Goal: Task Accomplishment & Management: Use online tool/utility

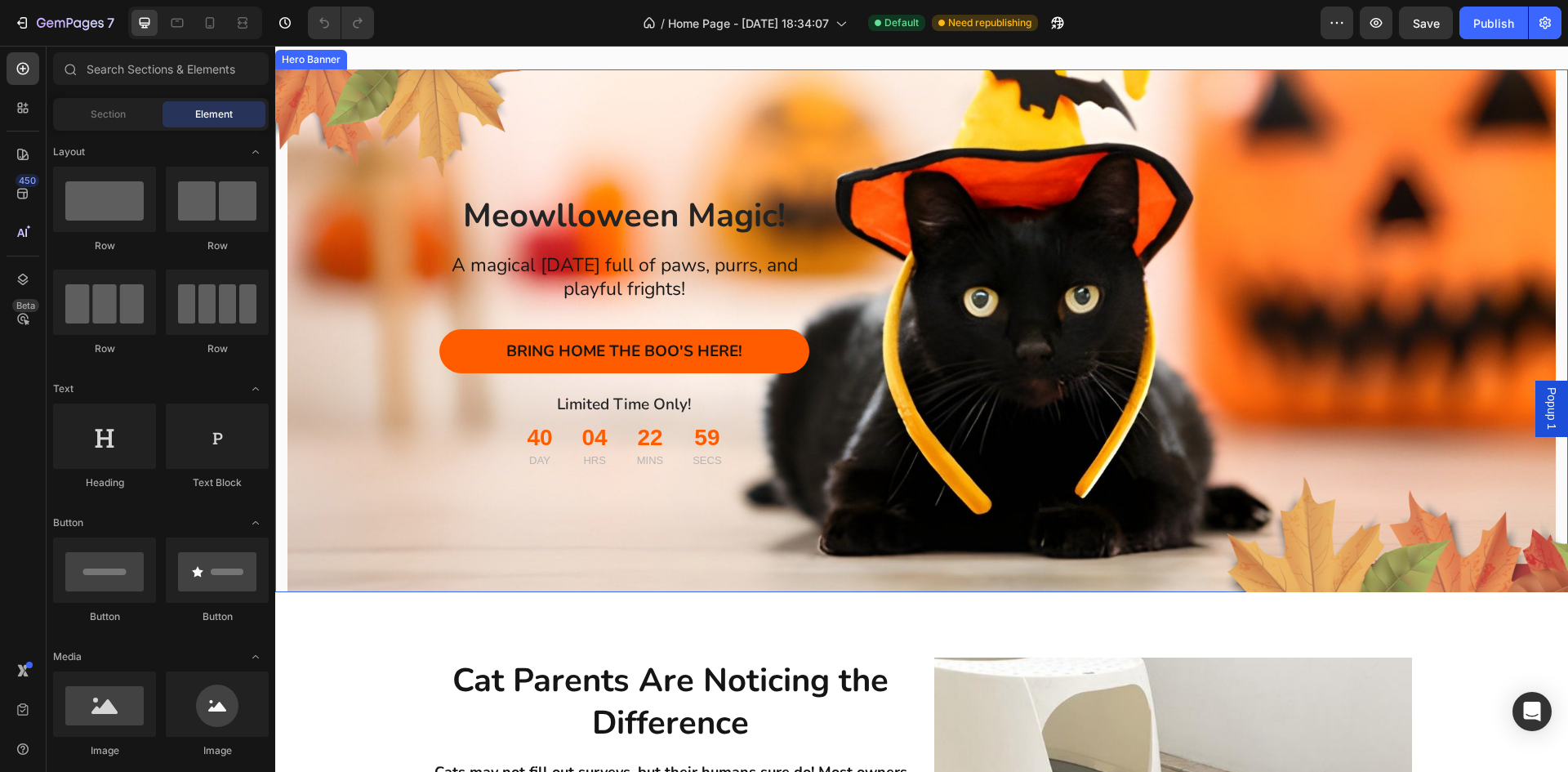
scroll to position [1225, 0]
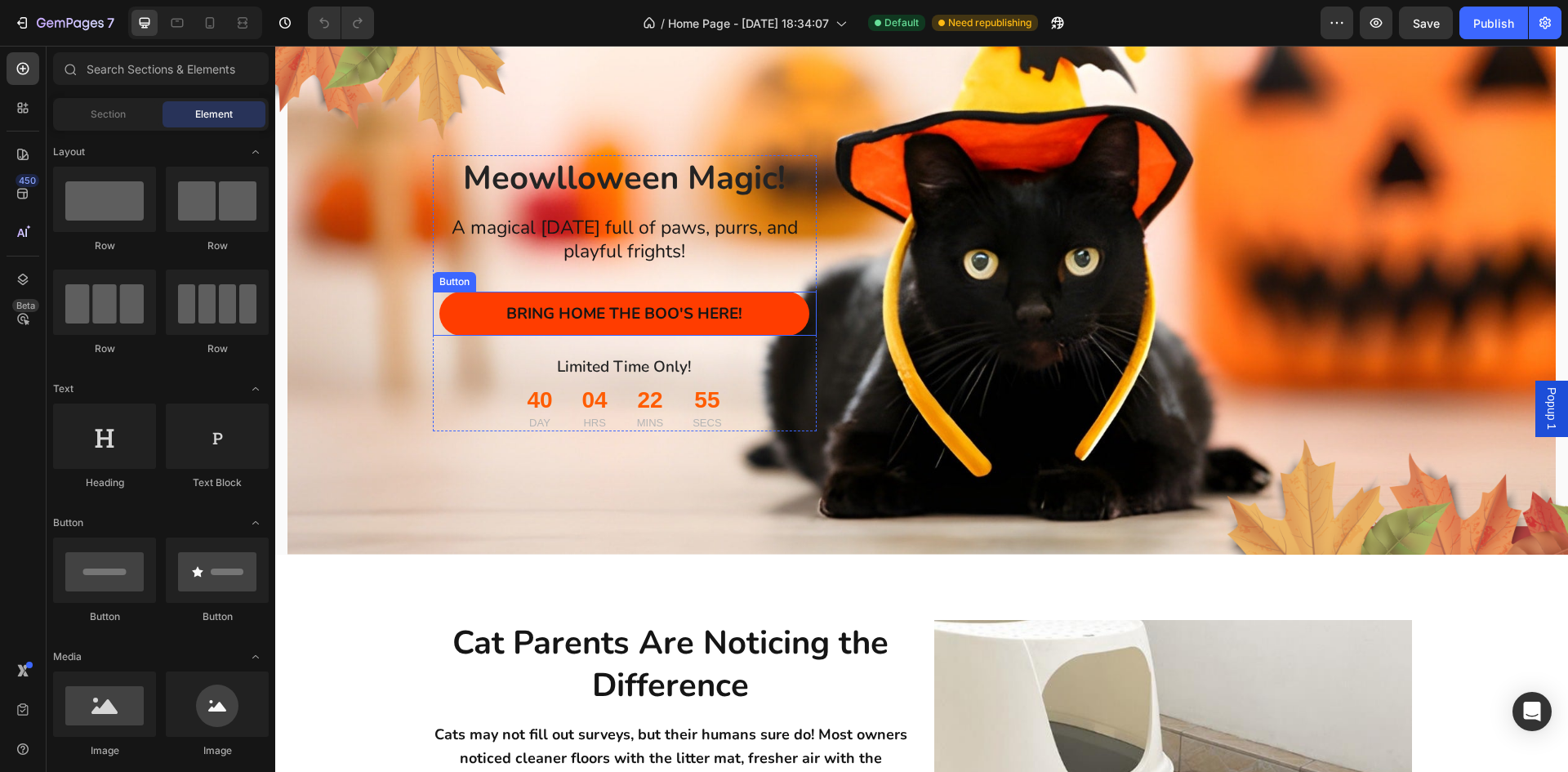
click at [771, 336] on button "BRING HOME THE BOO'S HERE!" at bounding box center [624, 313] width 370 height 44
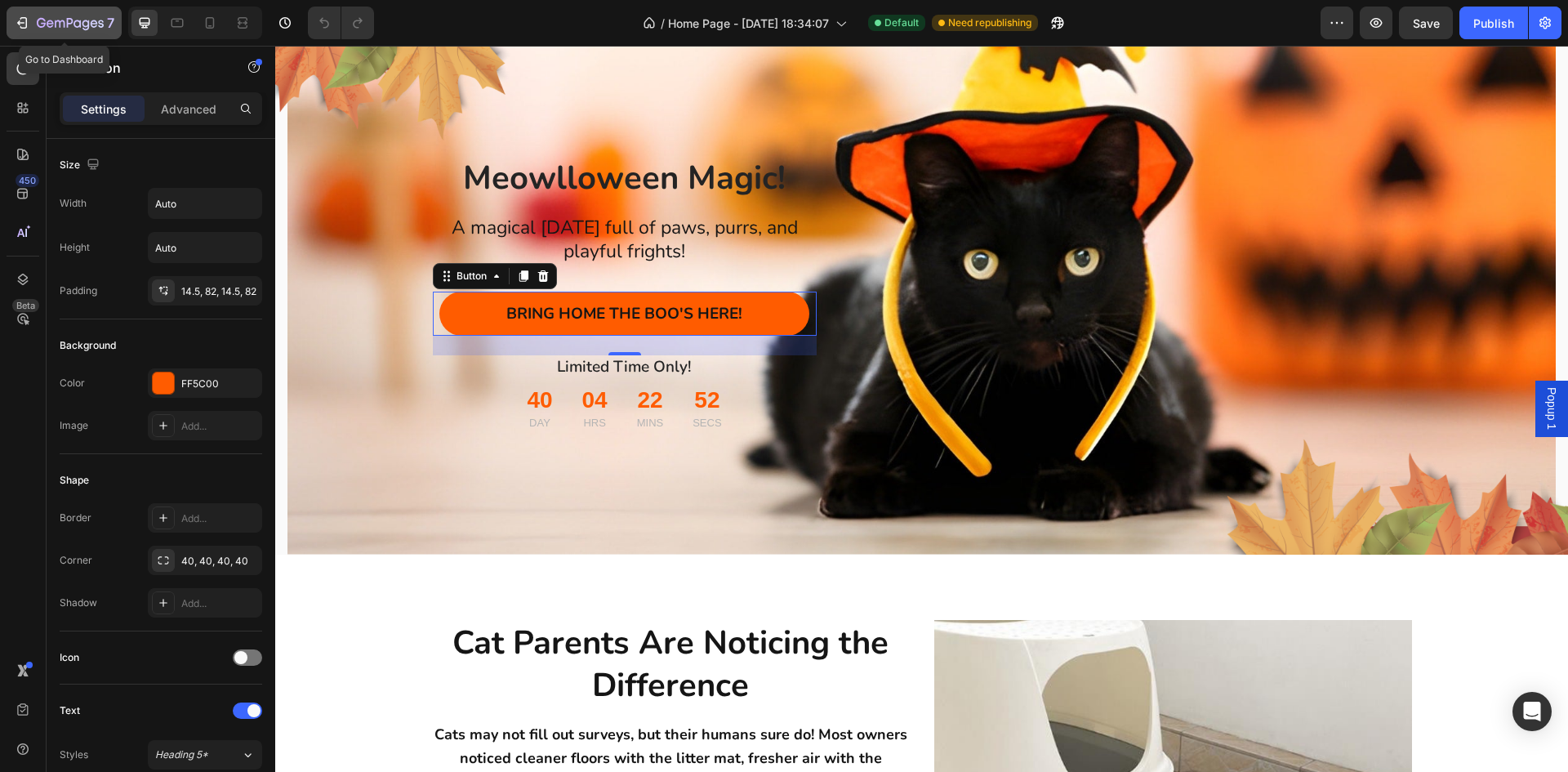
click at [22, 23] on icon "button" at bounding box center [22, 22] width 16 height 16
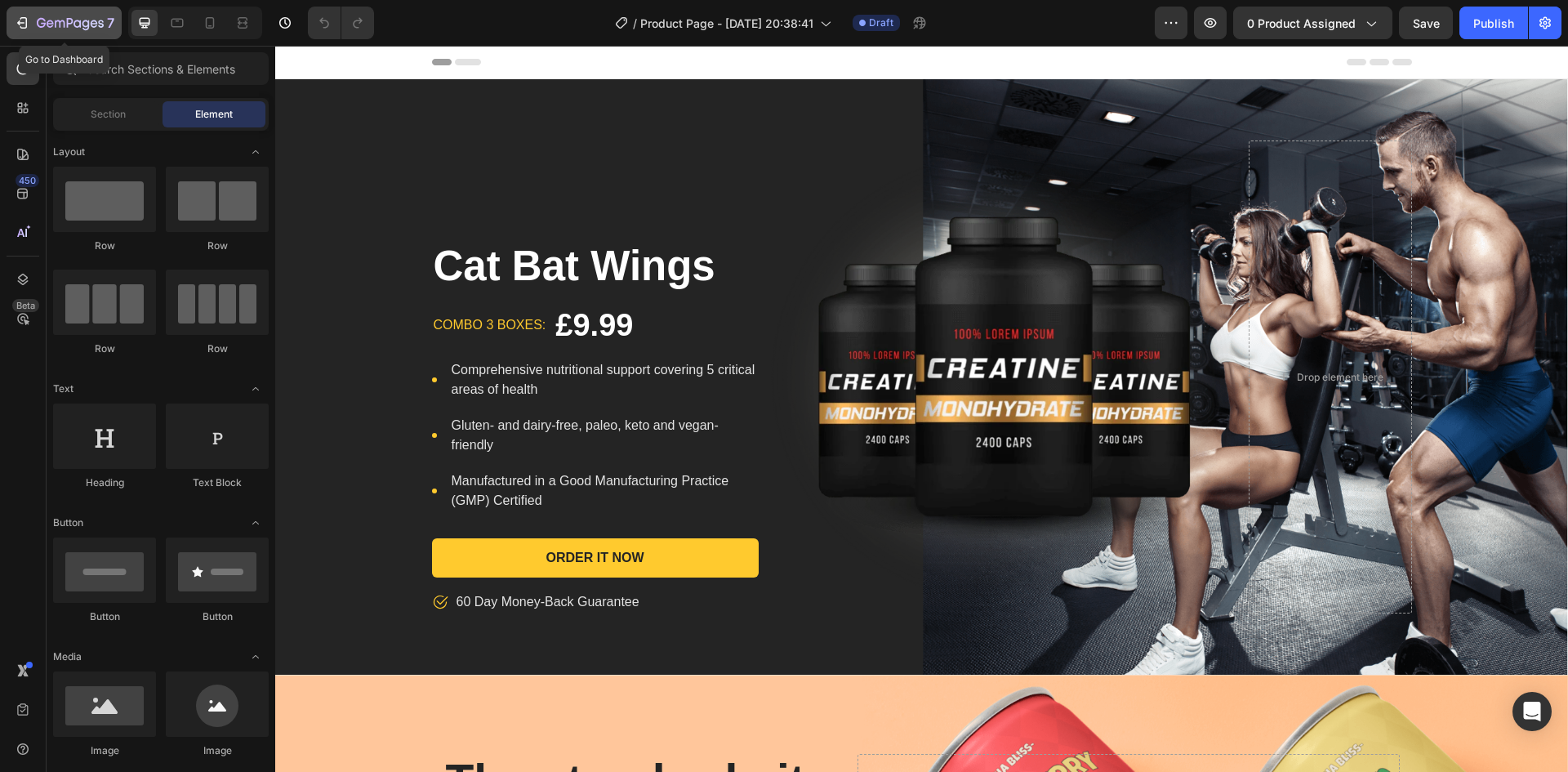
click at [24, 21] on icon "button" at bounding box center [22, 22] width 16 height 16
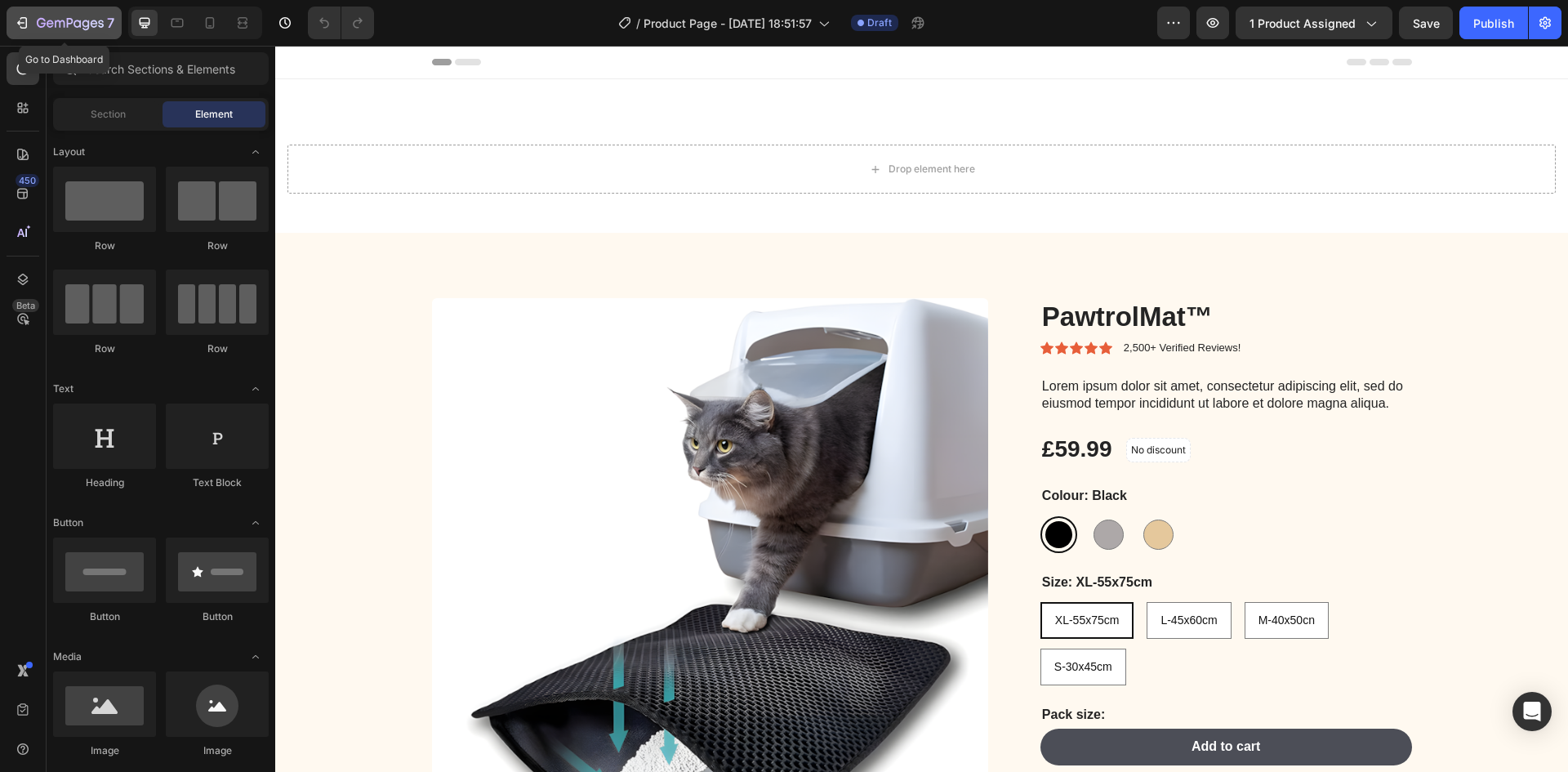
click at [29, 20] on icon "button" at bounding box center [22, 22] width 16 height 16
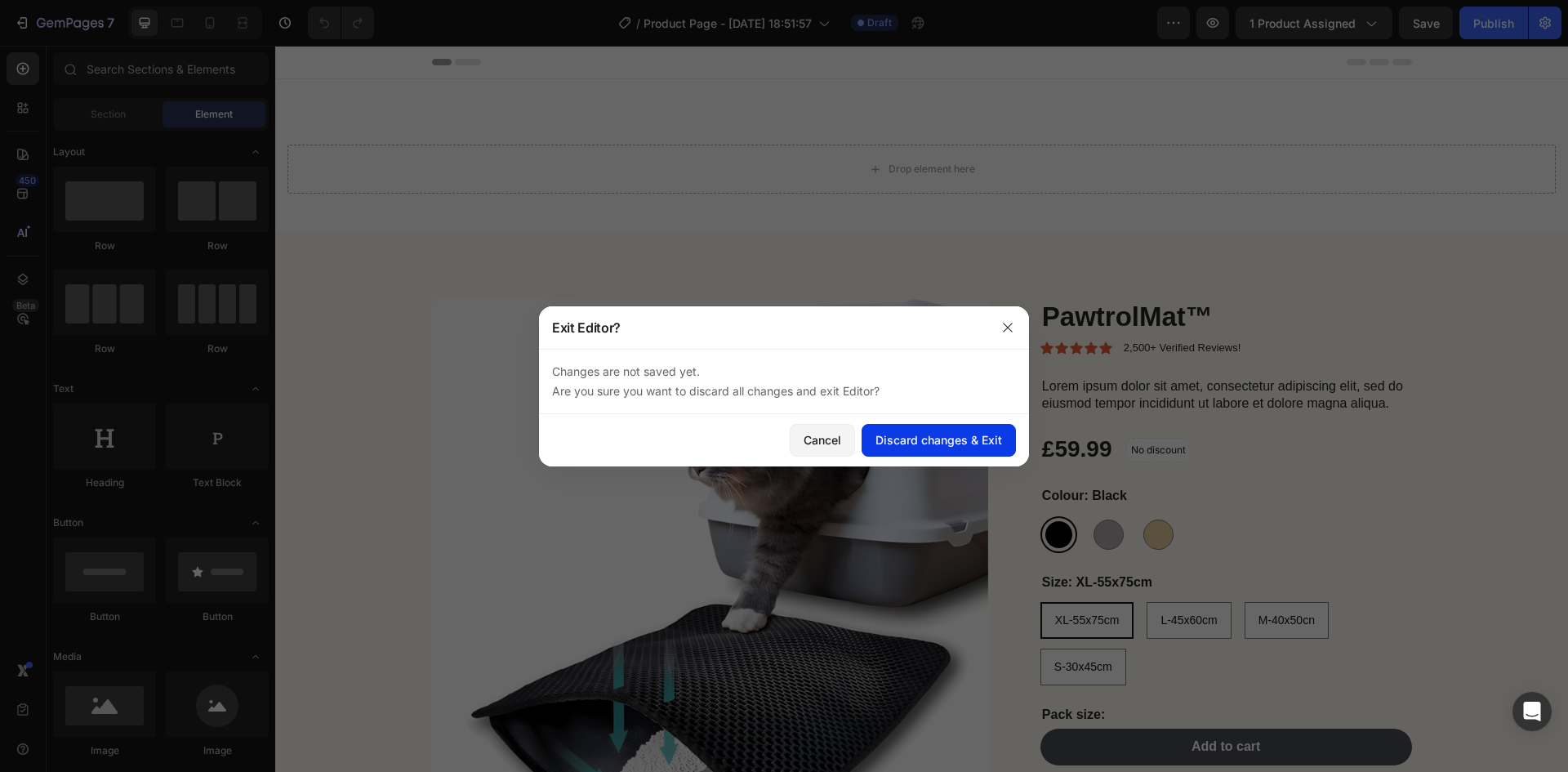
click at [977, 434] on div "Discard changes & Exit" at bounding box center [938, 439] width 127 height 17
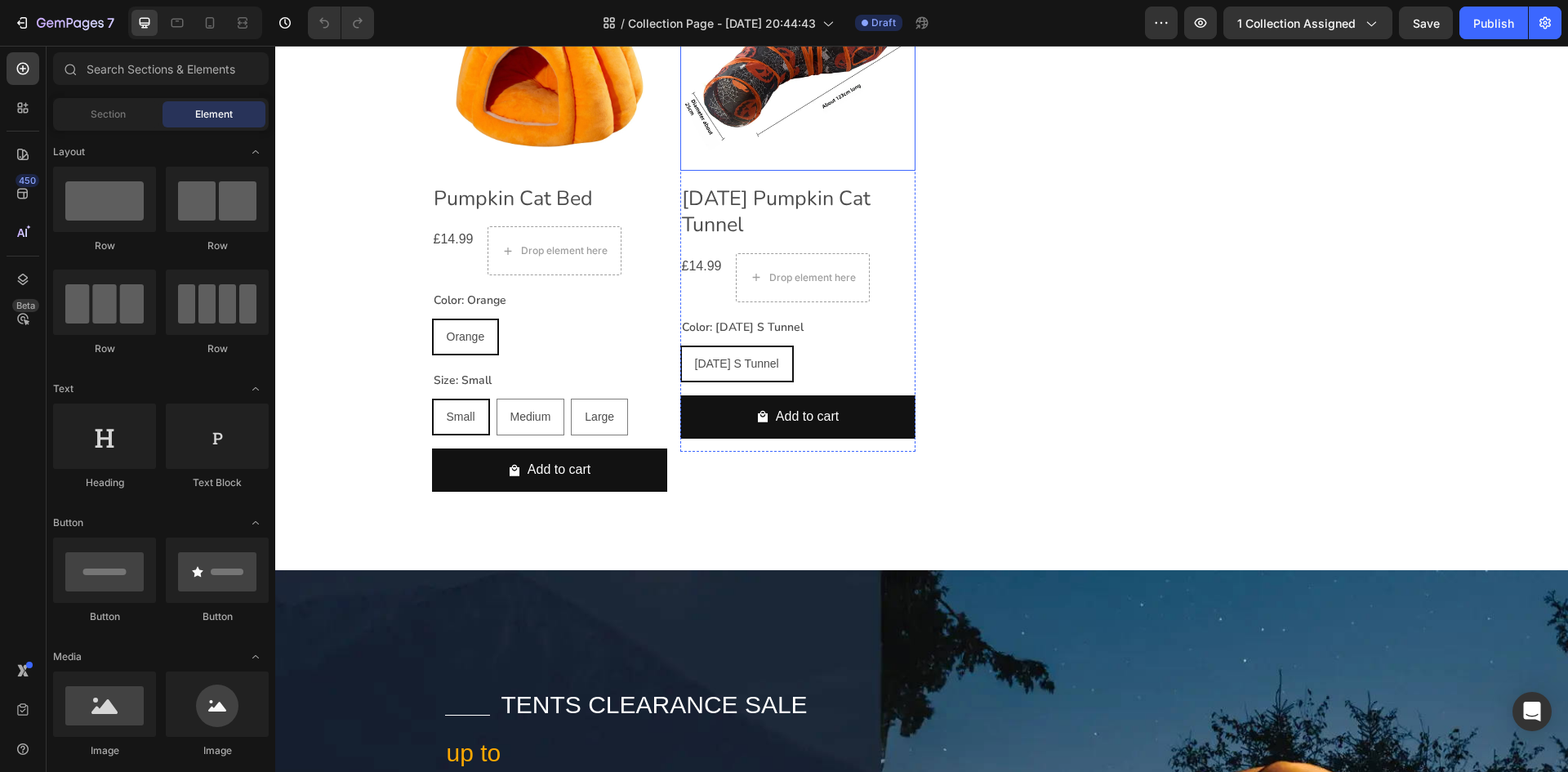
scroll to position [490, 0]
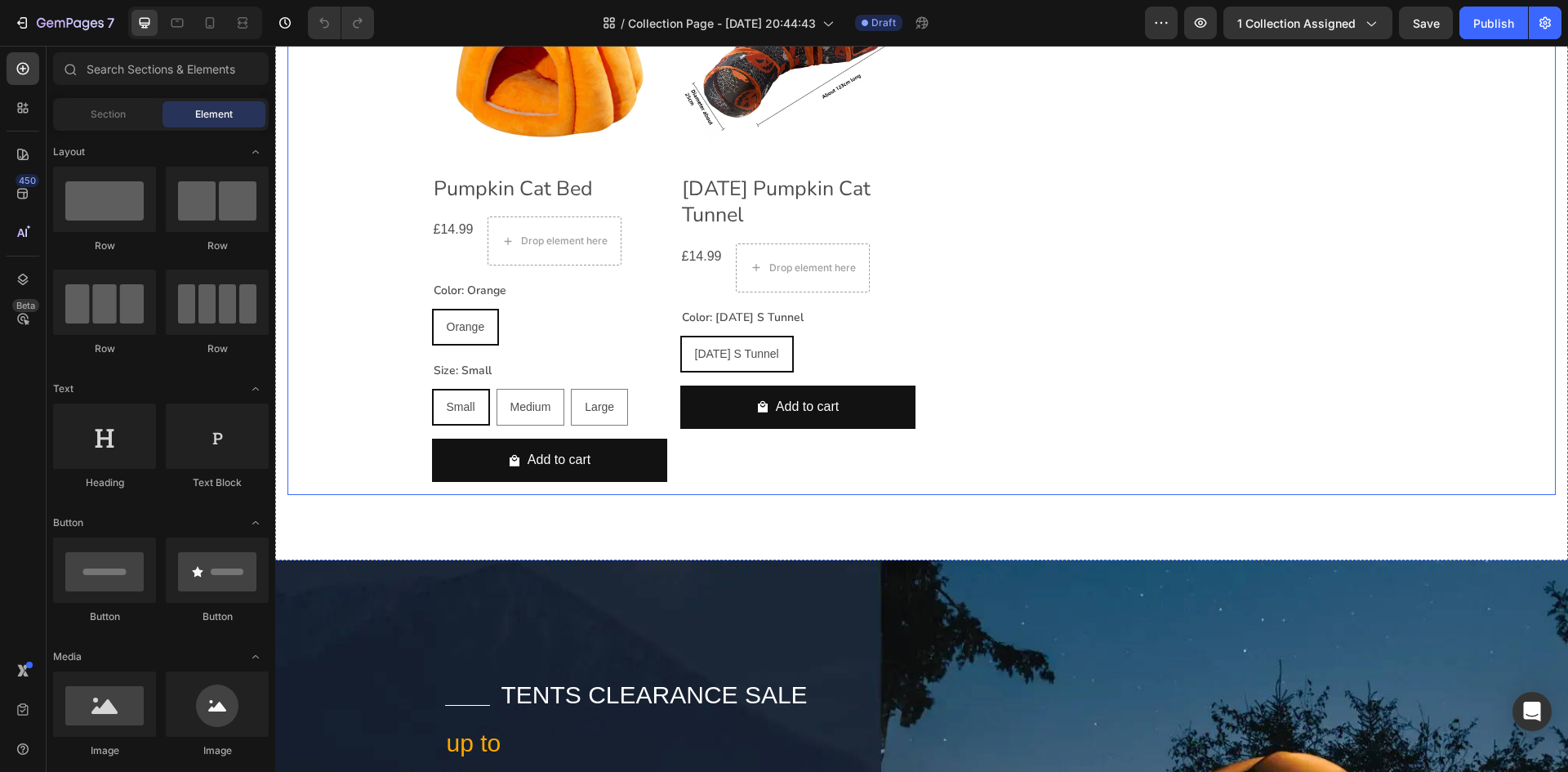
click at [410, 147] on div "Product Images Pumpkin Cat Bed Product Title £14.99 Product Price Product Price…" at bounding box center [921, 210] width 1268 height 570
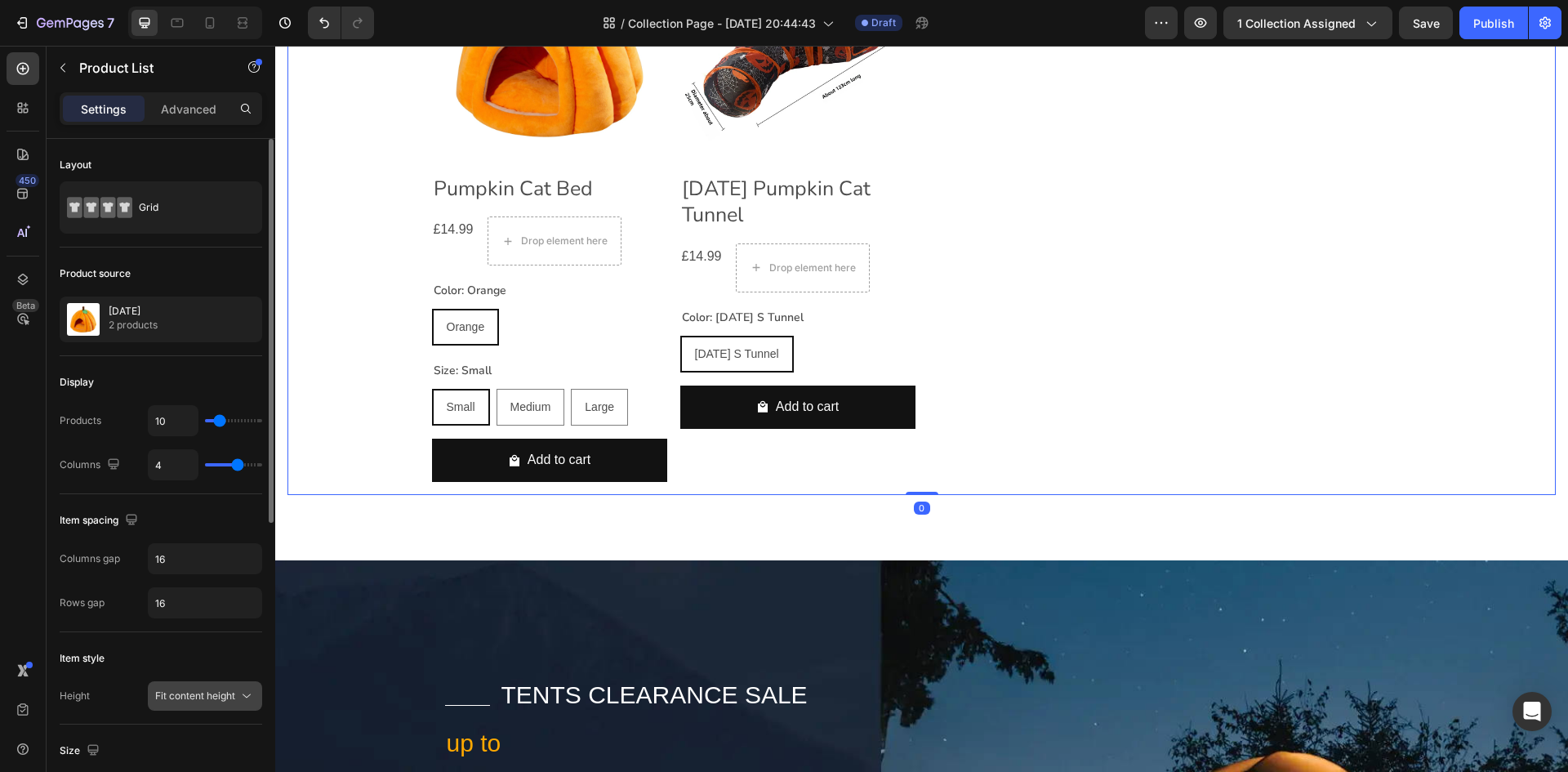
click at [186, 688] on button "Fit content height" at bounding box center [205, 696] width 114 height 30
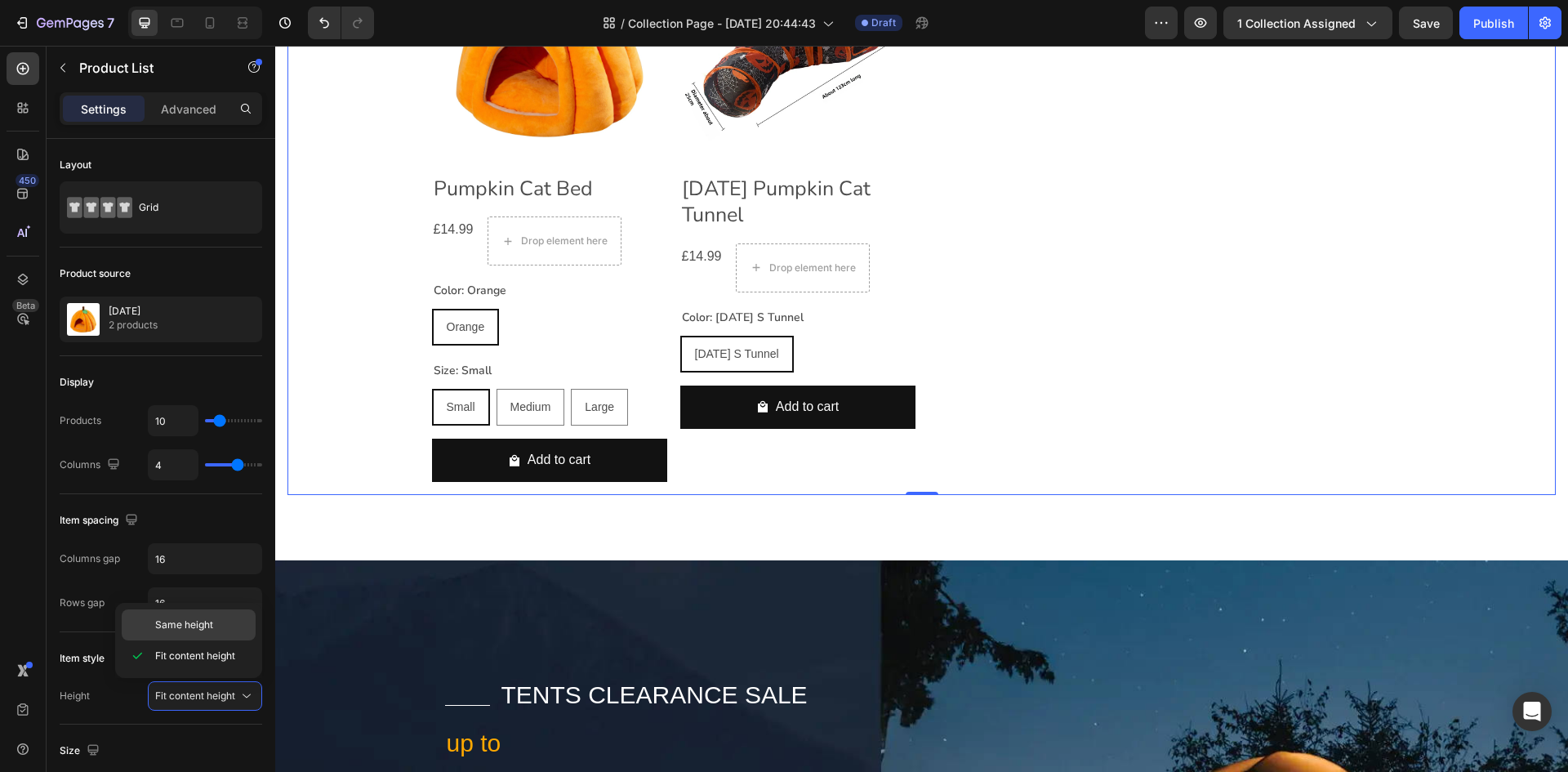
click at [186, 628] on span "Same height" at bounding box center [184, 625] width 58 height 14
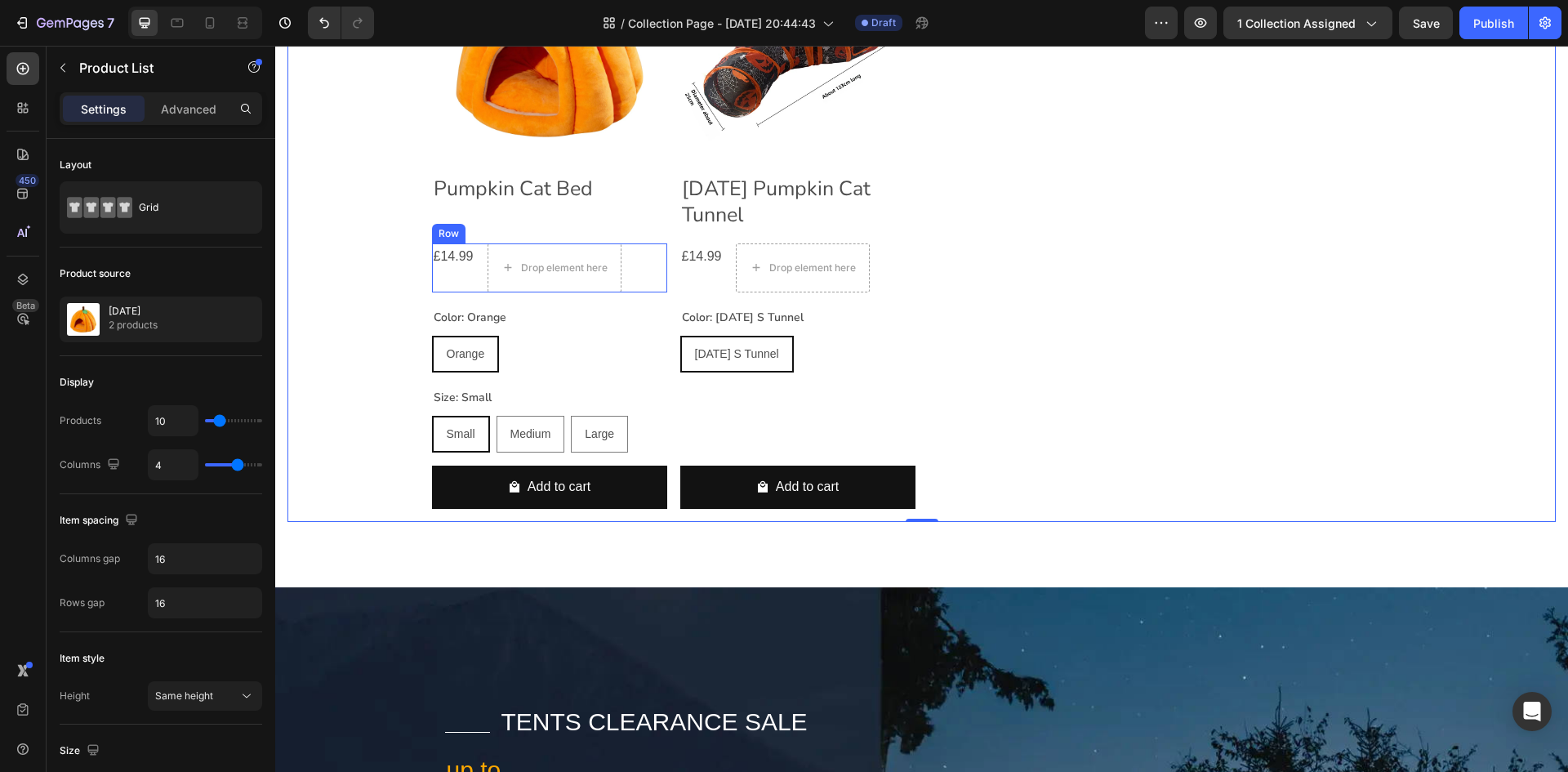
click at [468, 270] on div "£14.99" at bounding box center [453, 257] width 43 height 27
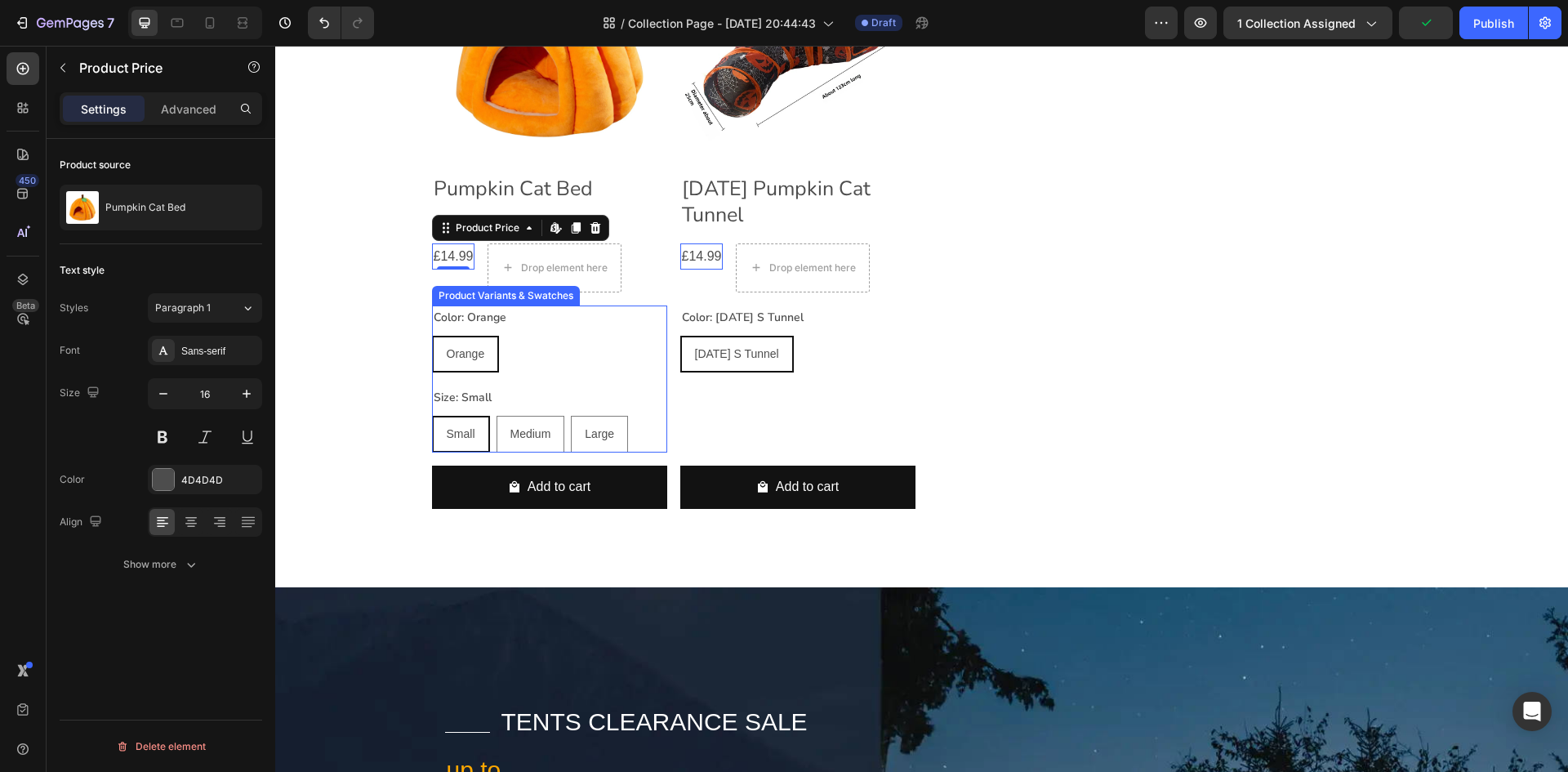
click at [525, 373] on div "Orange Orange Orange" at bounding box center [549, 354] width 235 height 37
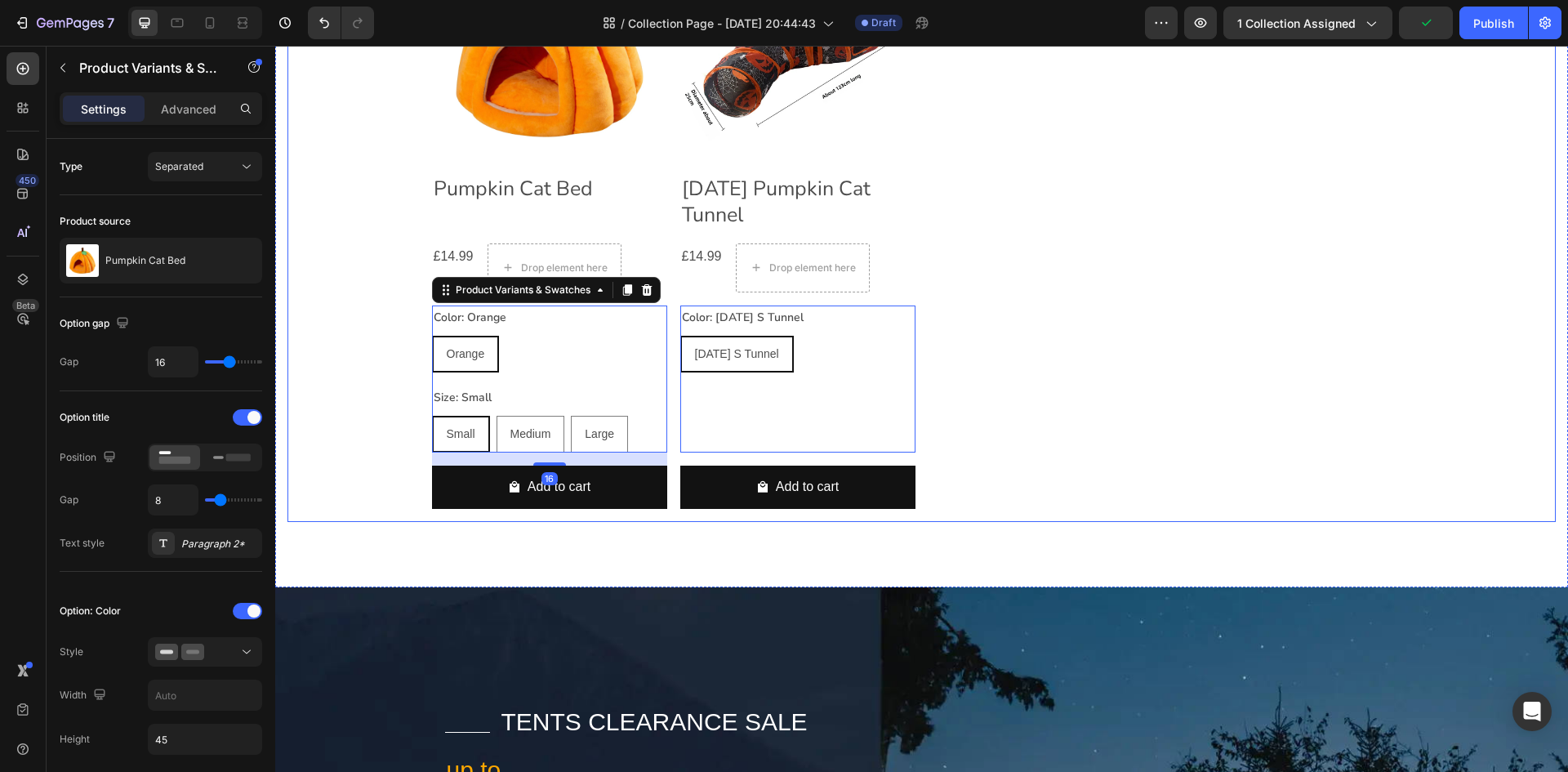
click at [1161, 346] on div "Product Images Pumpkin Cat Bed Product Title £14.99 Product Price Product Price…" at bounding box center [922, 224] width 980 height 596
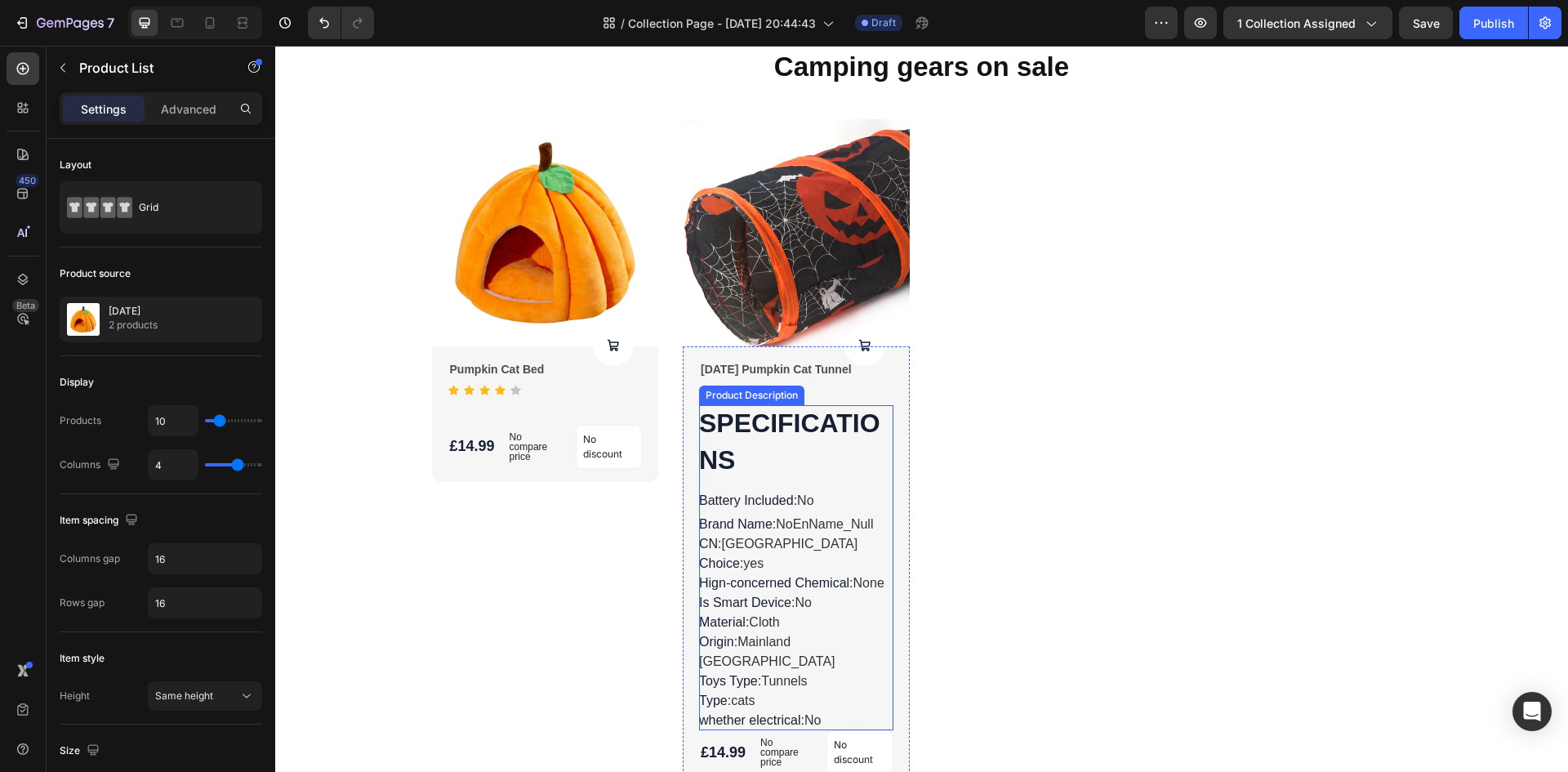
scroll to position [3531, 0]
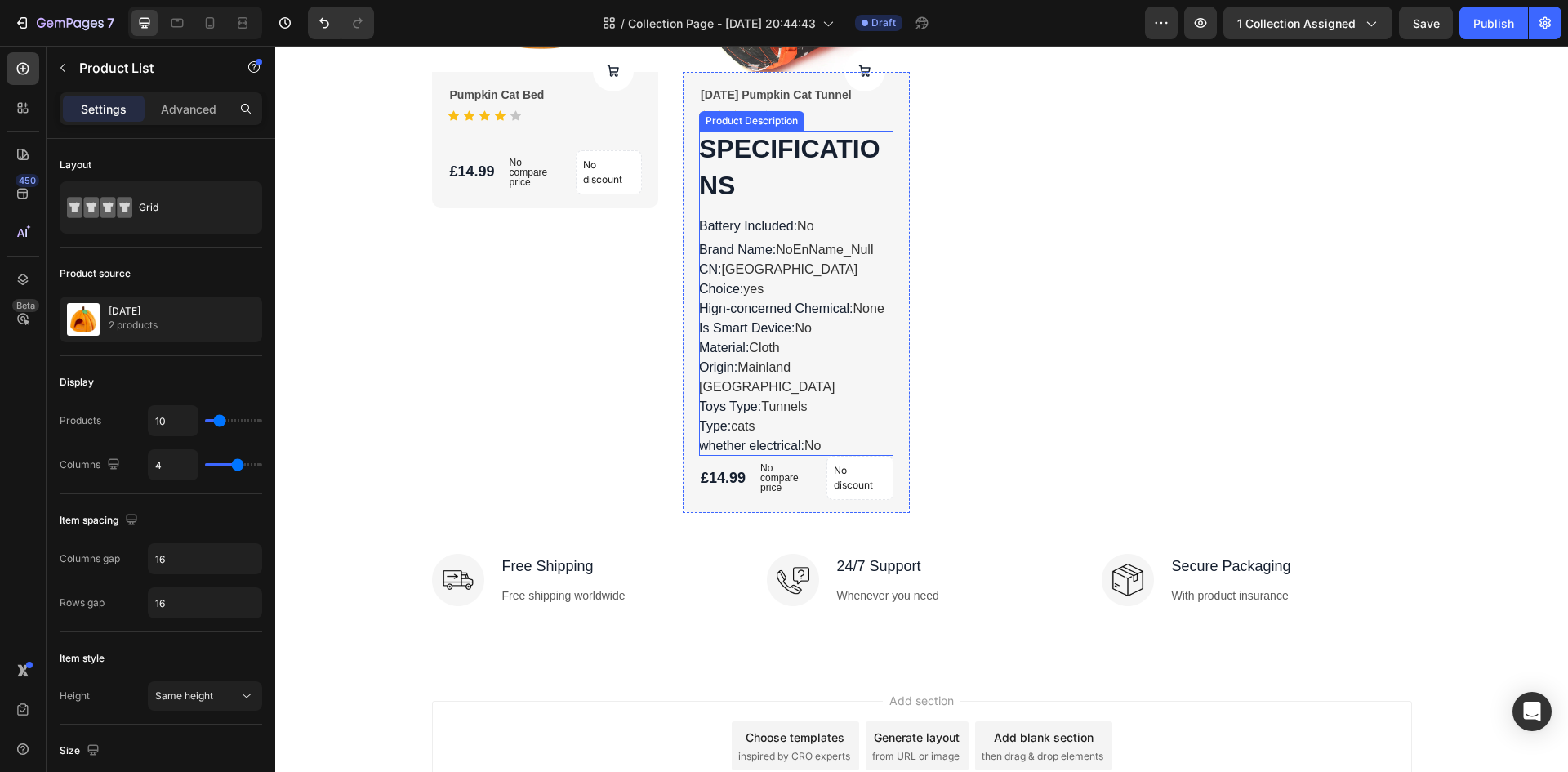
click at [820, 342] on div "SPECIFICATIONS Battery Included : No Brand Name : NoEnName_Null CN : Guangdong …" at bounding box center [796, 294] width 195 height 325
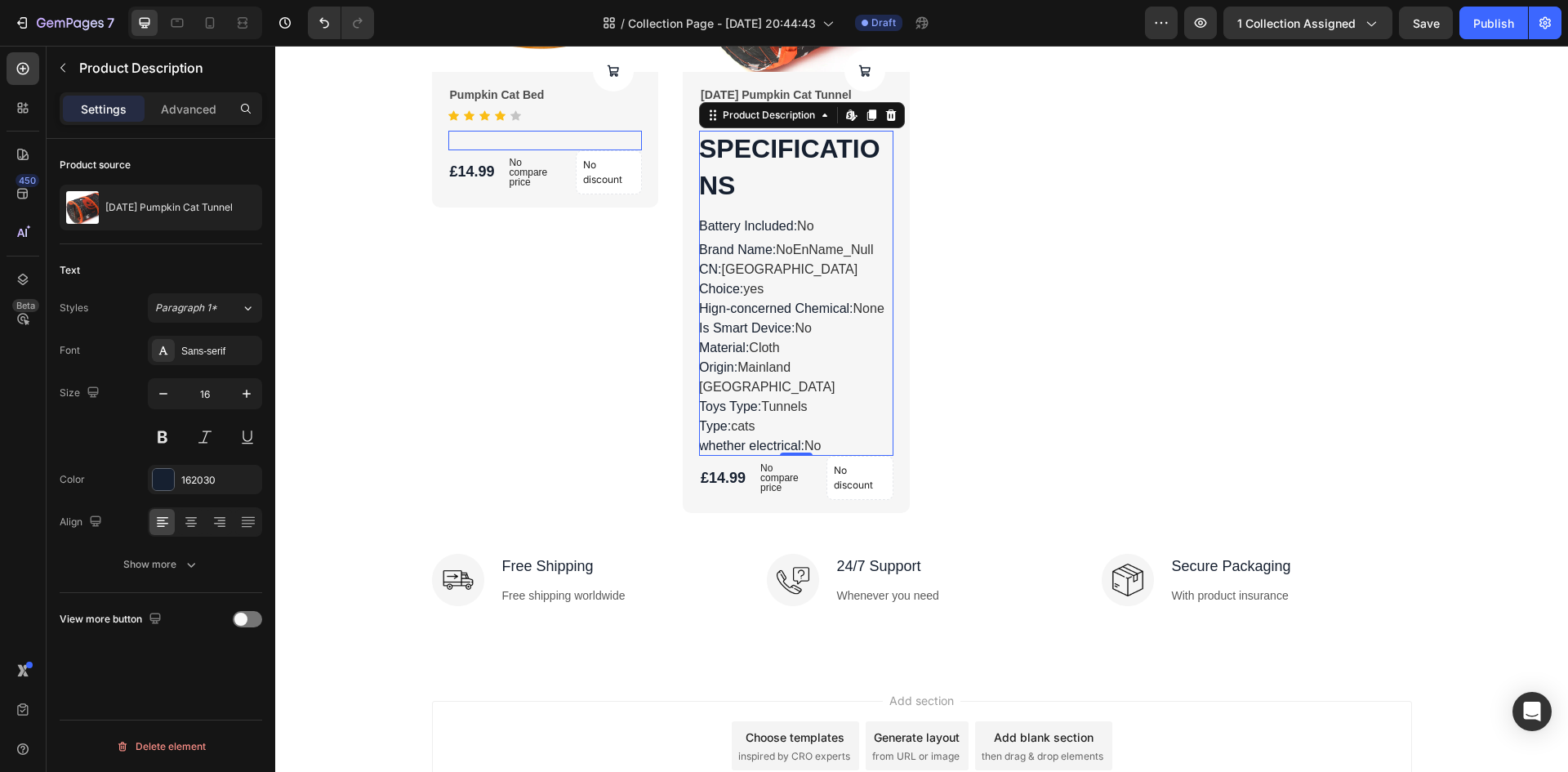
click at [836, 407] on div "SPECIFICATIONS Battery Included : No Brand Name : NoEnName_Null CN : Guangdong …" at bounding box center [796, 294] width 195 height 325
click at [837, 419] on div "SPECIFICATIONS Battery Included : No Brand Name : NoEnName_Null CN : Guangdong …" at bounding box center [796, 294] width 195 height 325
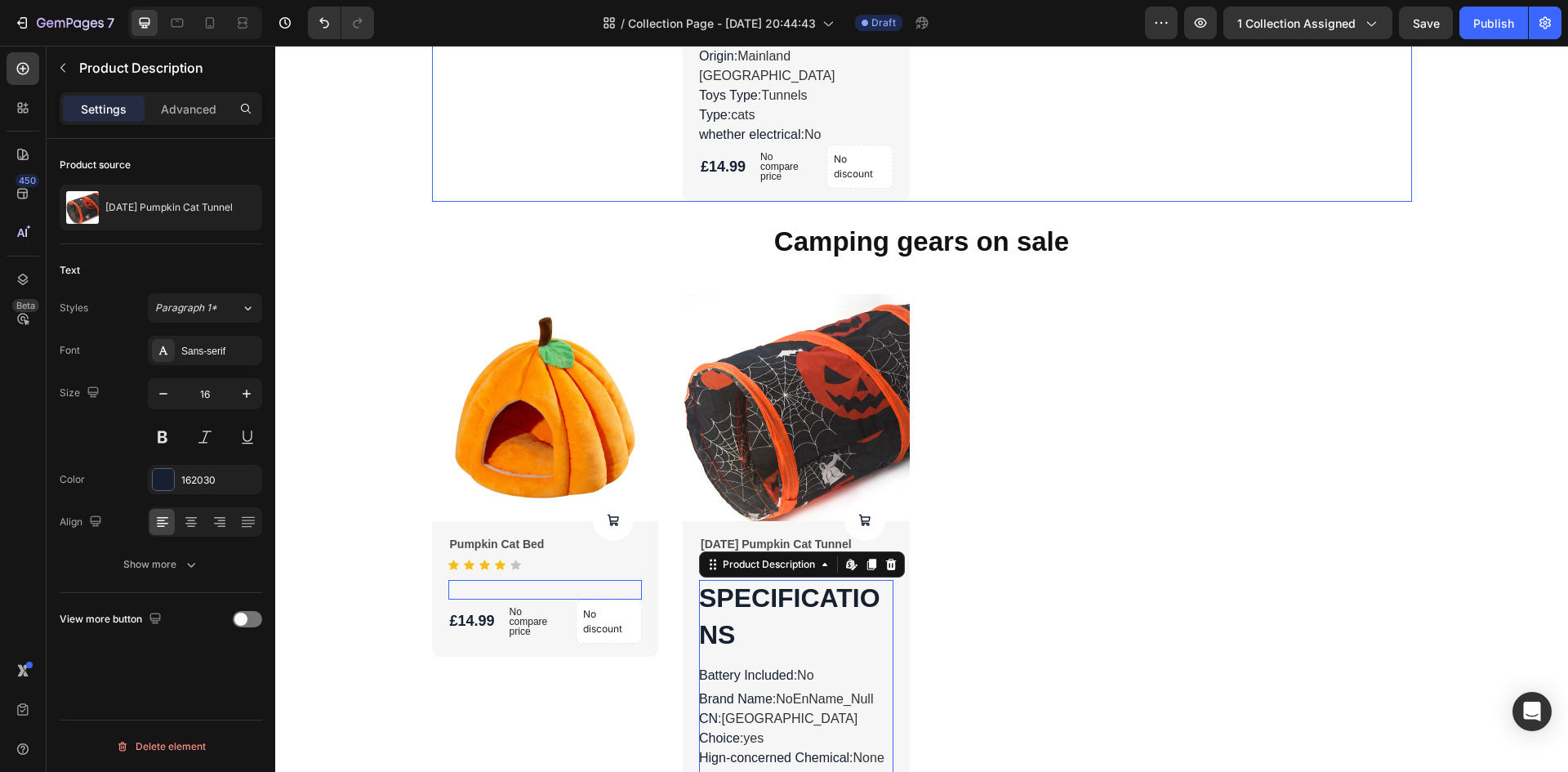
scroll to position [3040, 0]
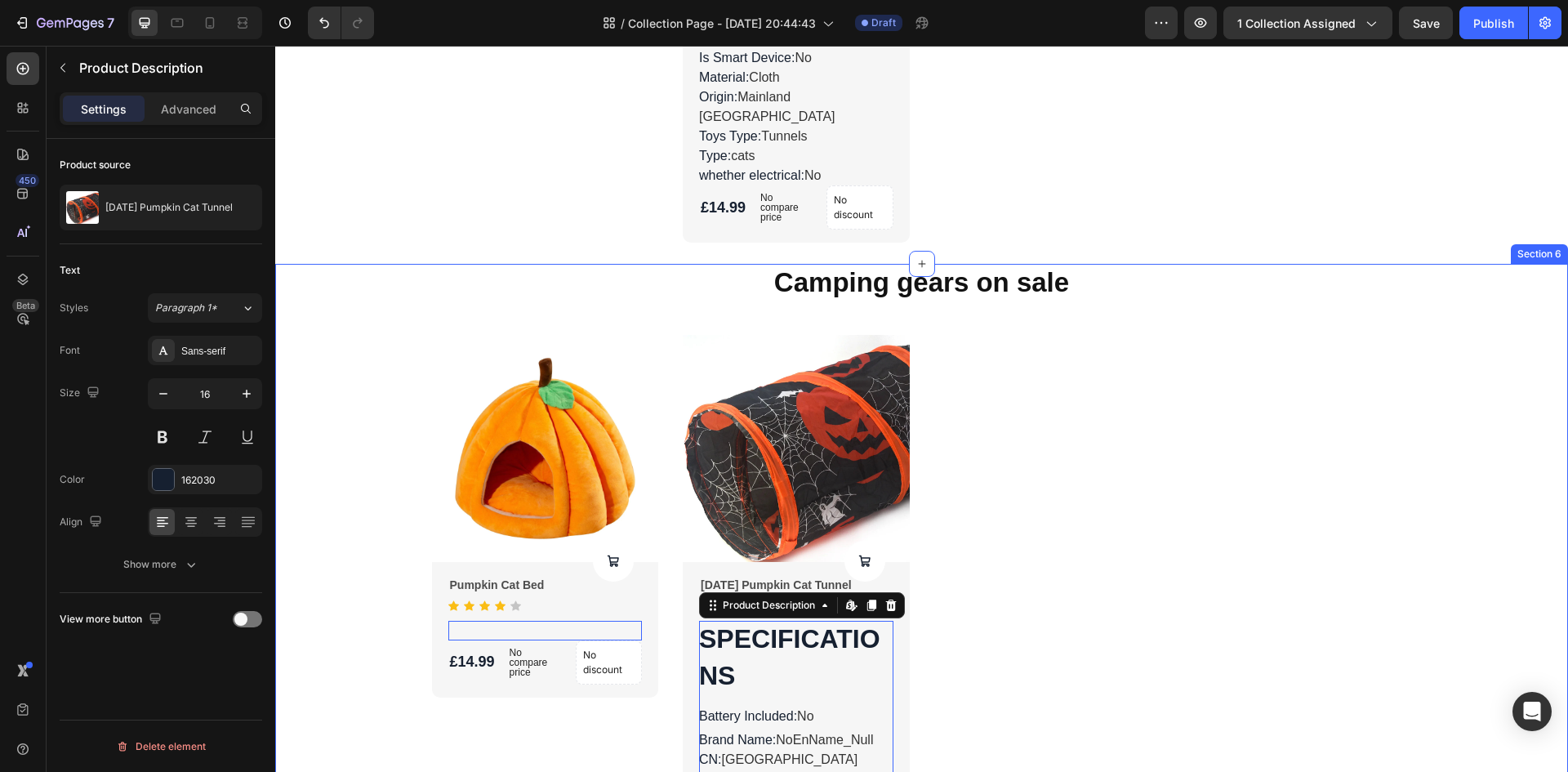
click at [432, 347] on img at bounding box center [545, 448] width 227 height 227
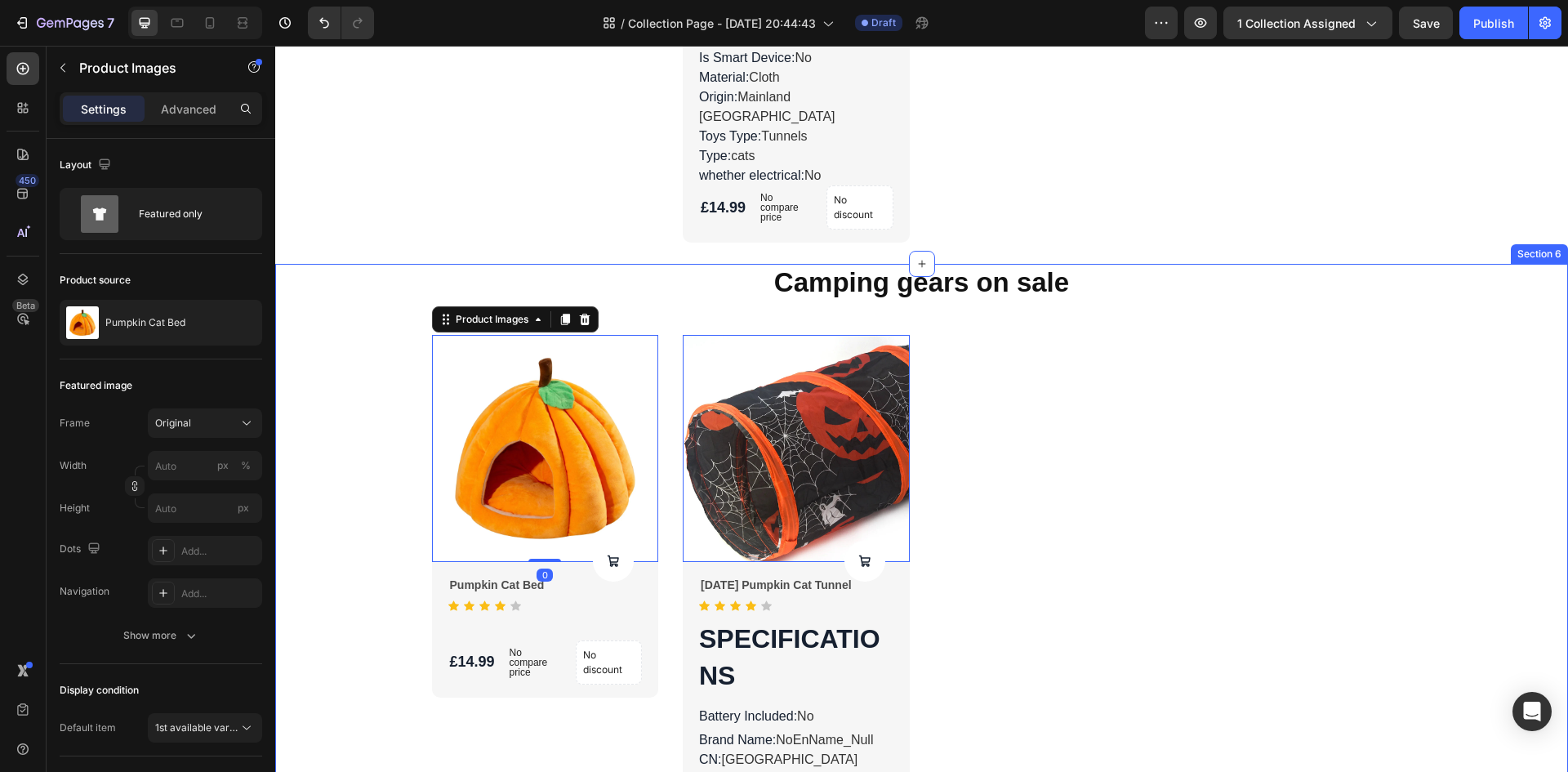
click at [376, 292] on div "Camping gears on sale Heading Product Images 0 Product Cart Button Pumpkin Cat …" at bounding box center [921, 633] width 1268 height 739
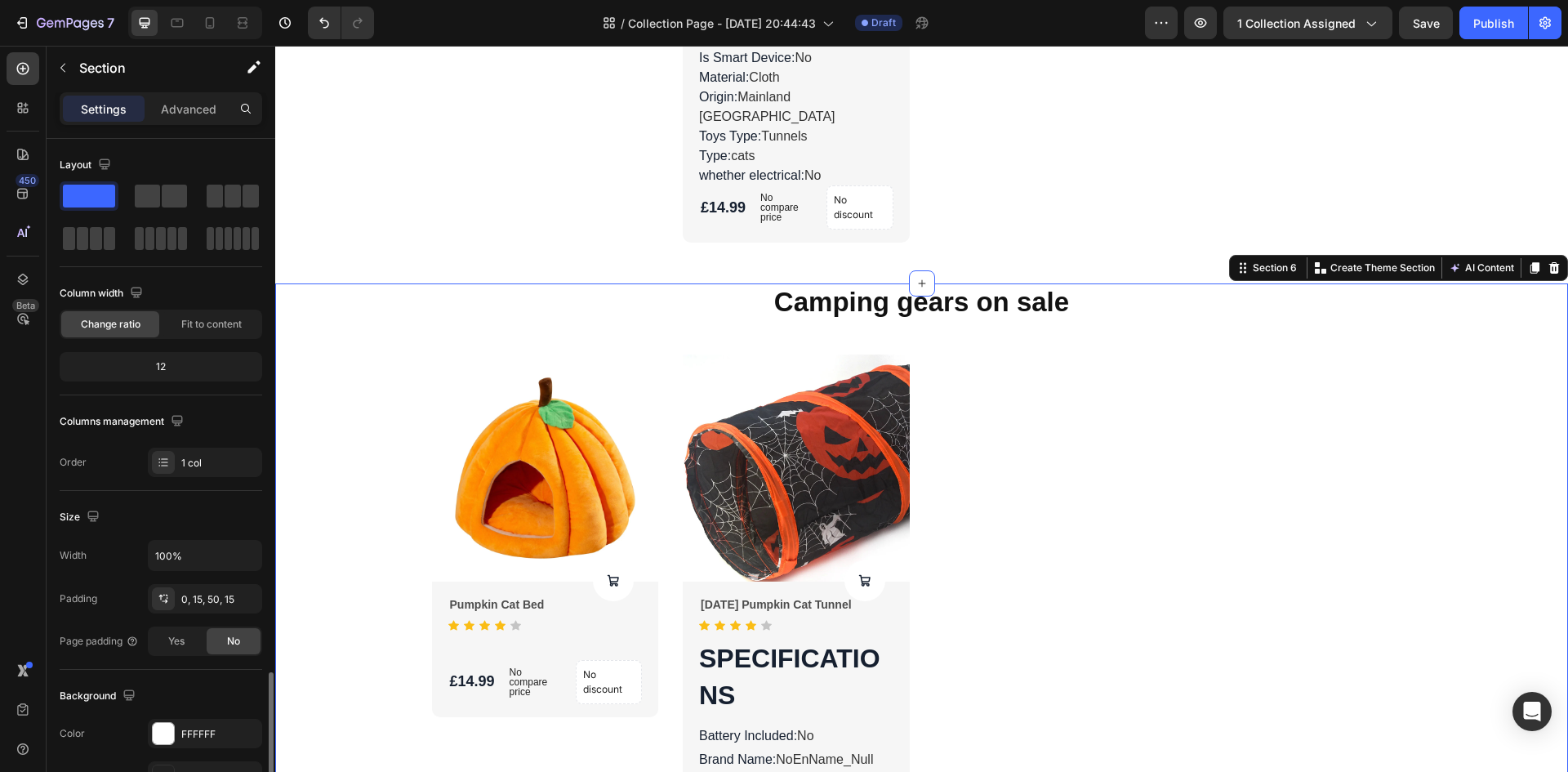
scroll to position [317, 0]
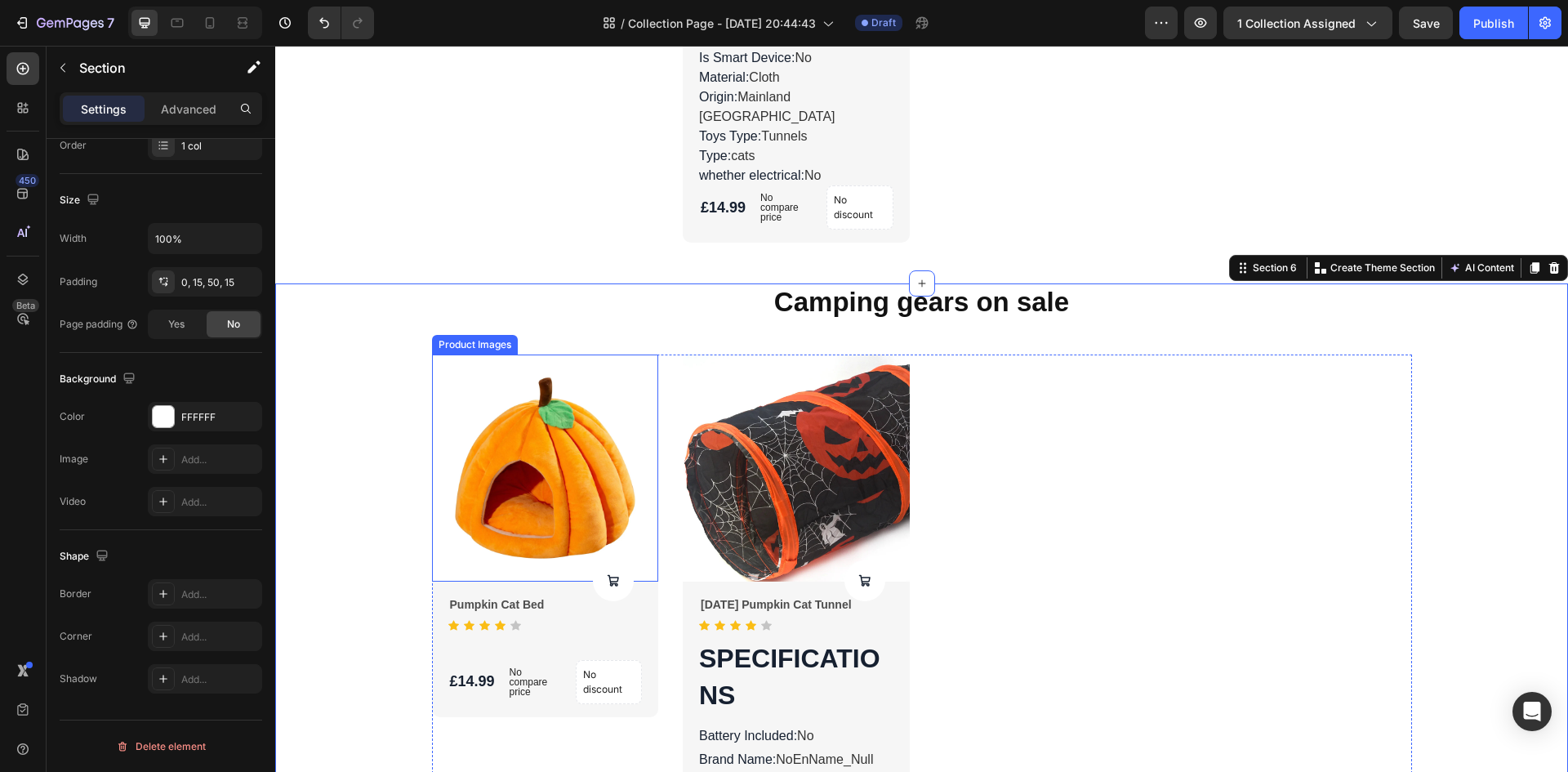
click at [631, 355] on img at bounding box center [545, 468] width 227 height 227
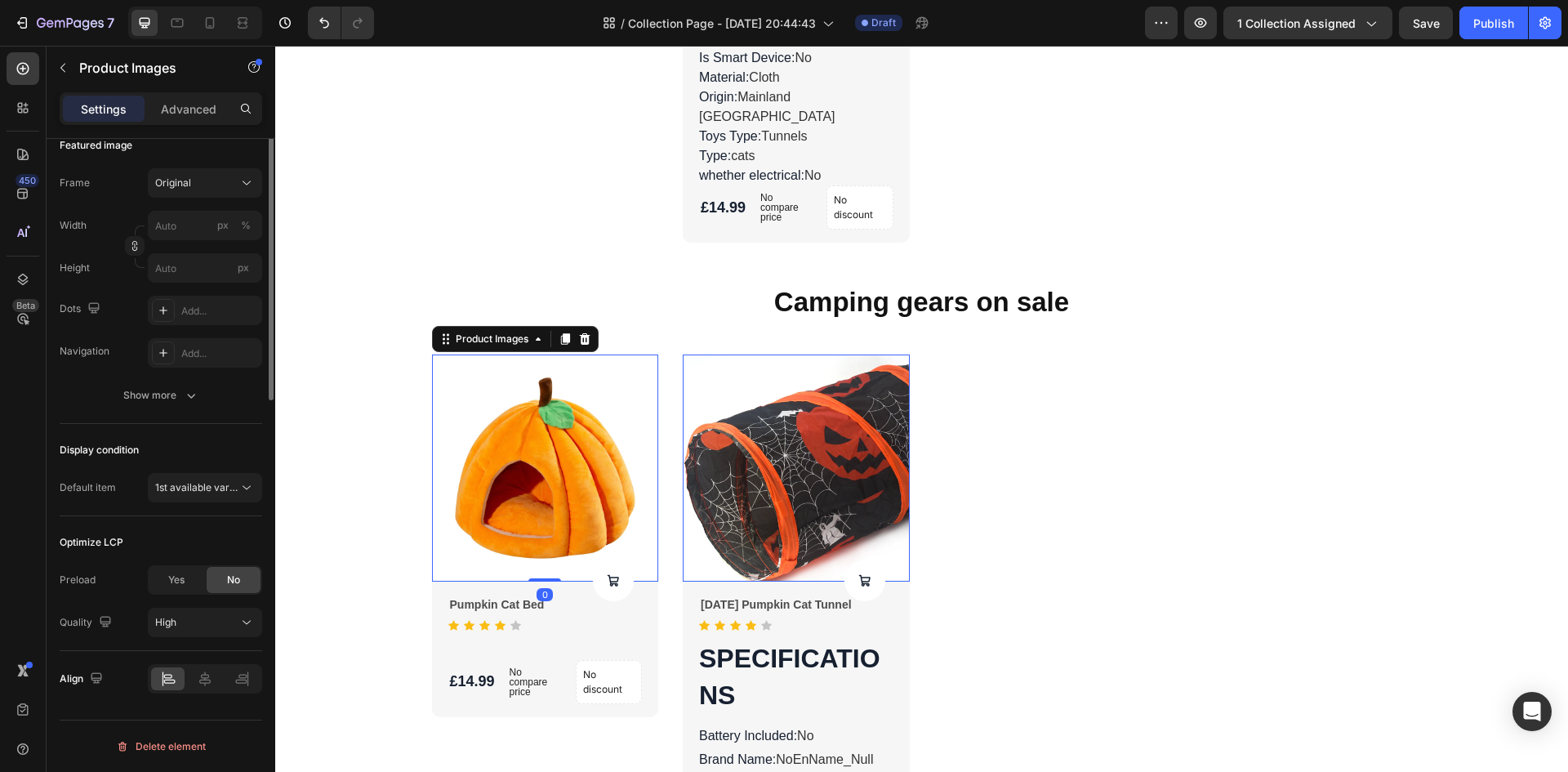
scroll to position [0, 0]
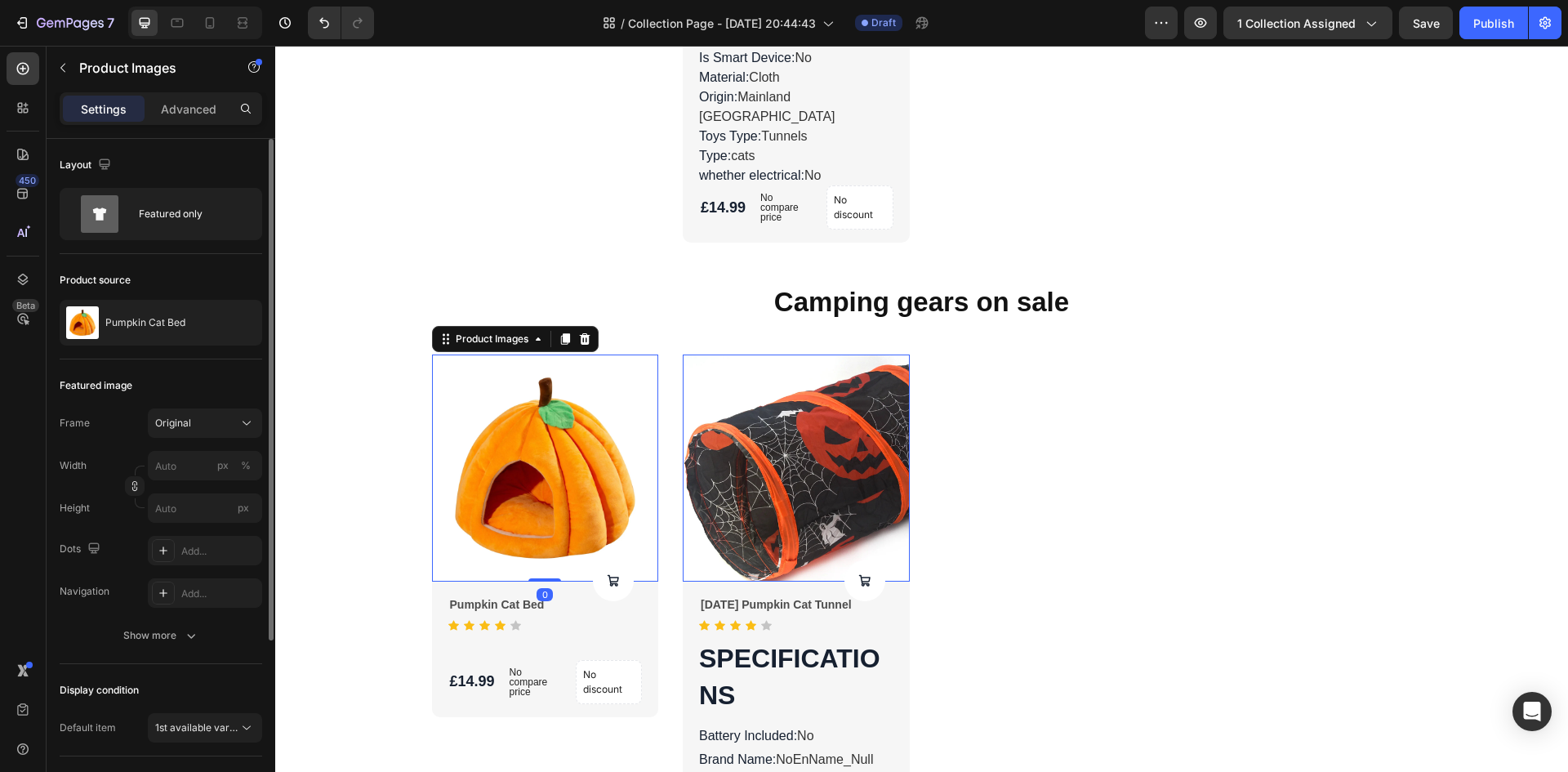
click at [710, 365] on img at bounding box center [796, 468] width 227 height 227
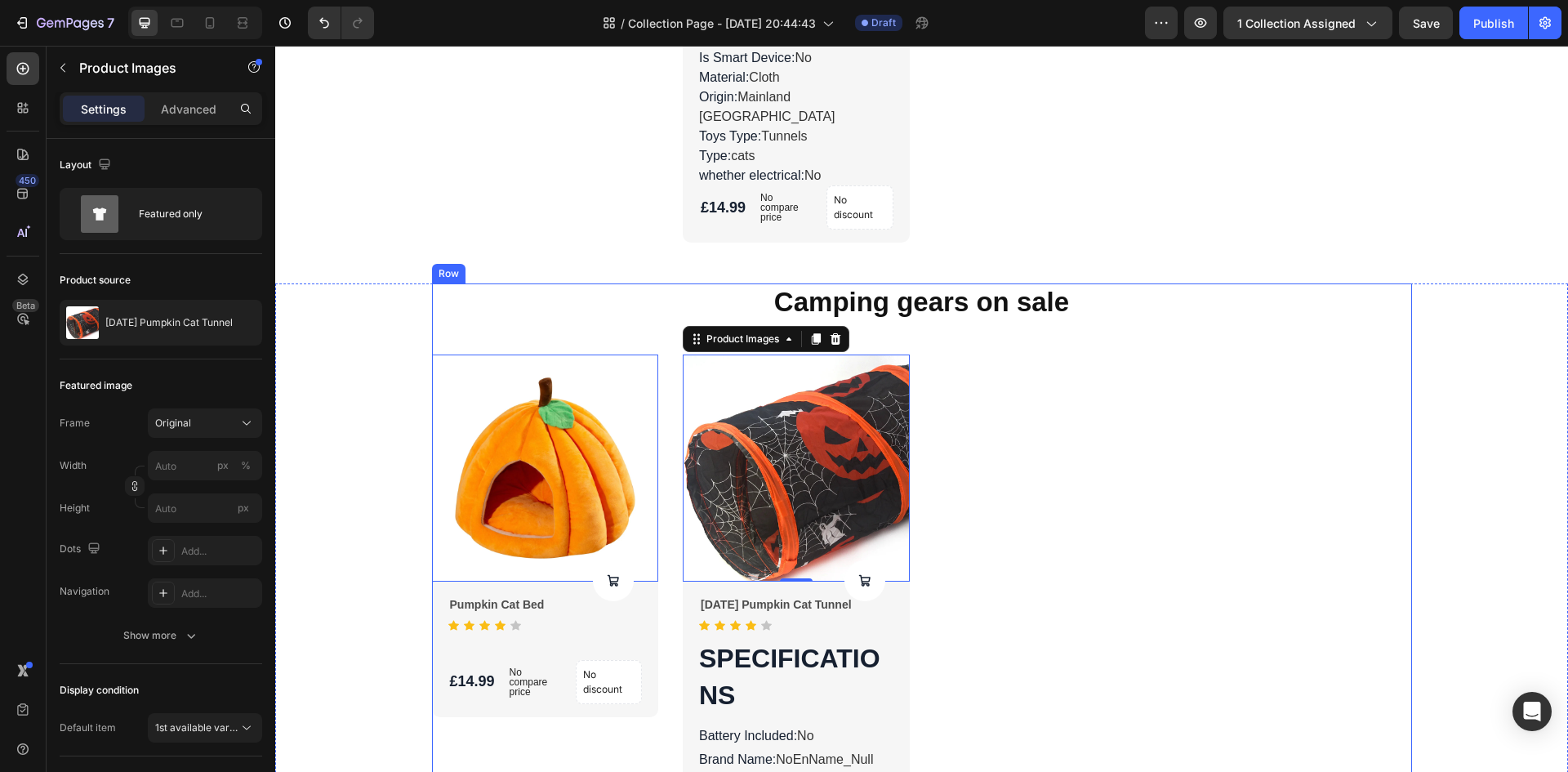
click at [652, 321] on div "Camping gears on sale Heading Product Images 0 Product Cart Button Pumpkin Cat …" at bounding box center [922, 653] width 980 height 739
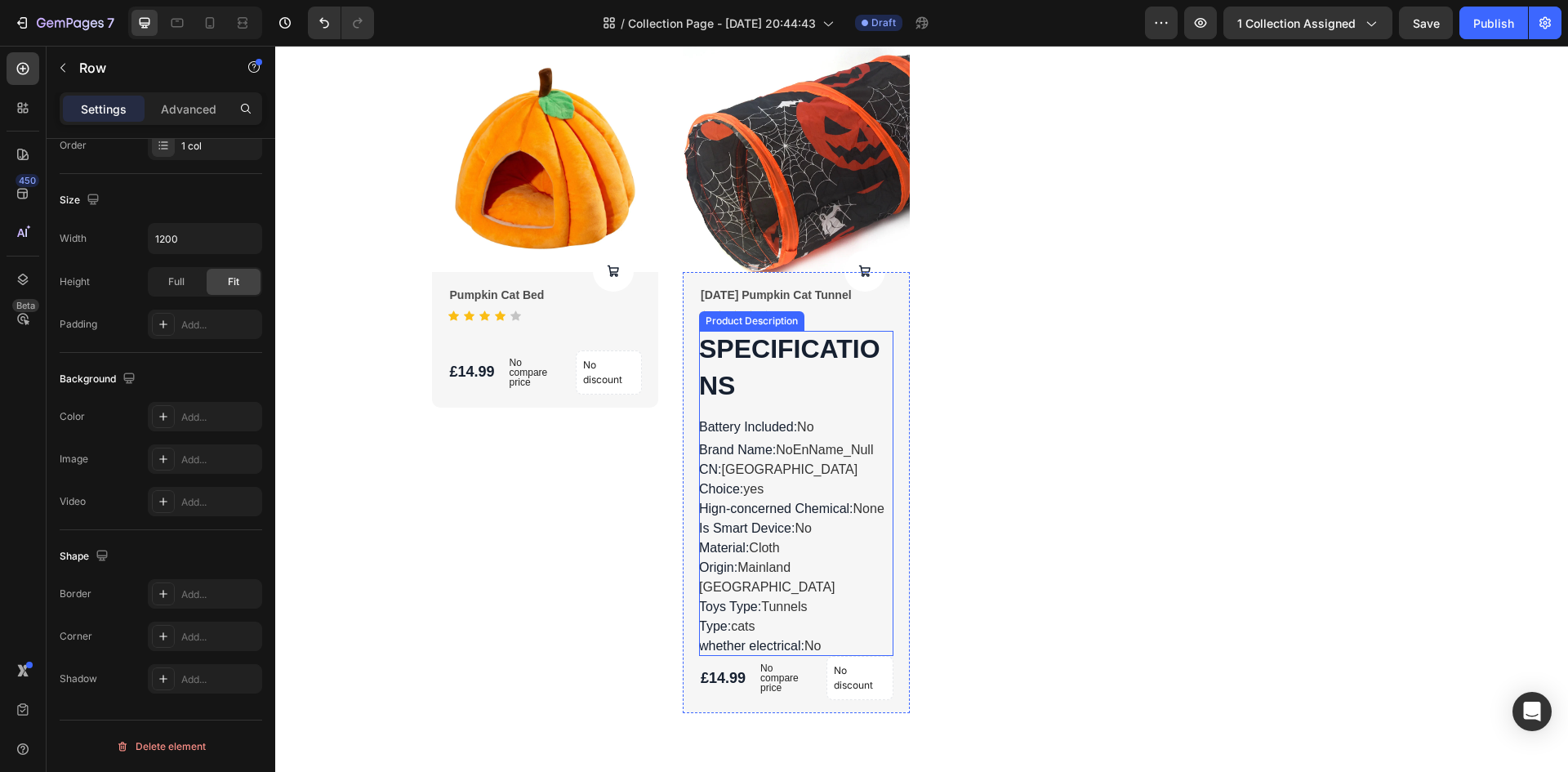
scroll to position [2714, 0]
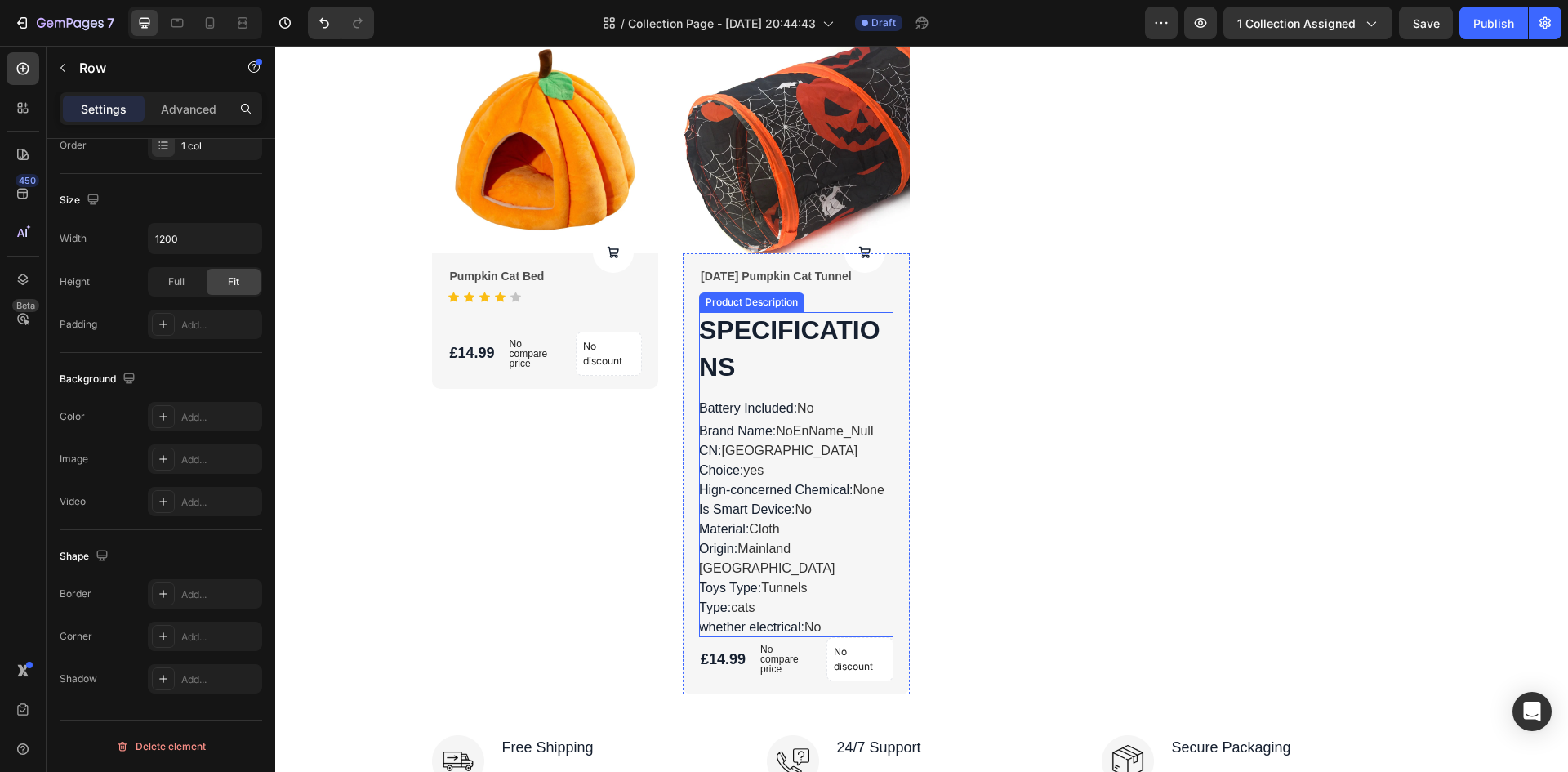
click at [827, 592] on div "SPECIFICATIONS Battery Included : No Brand Name : NoEnName_Null CN : Guangdong …" at bounding box center [796, 475] width 195 height 325
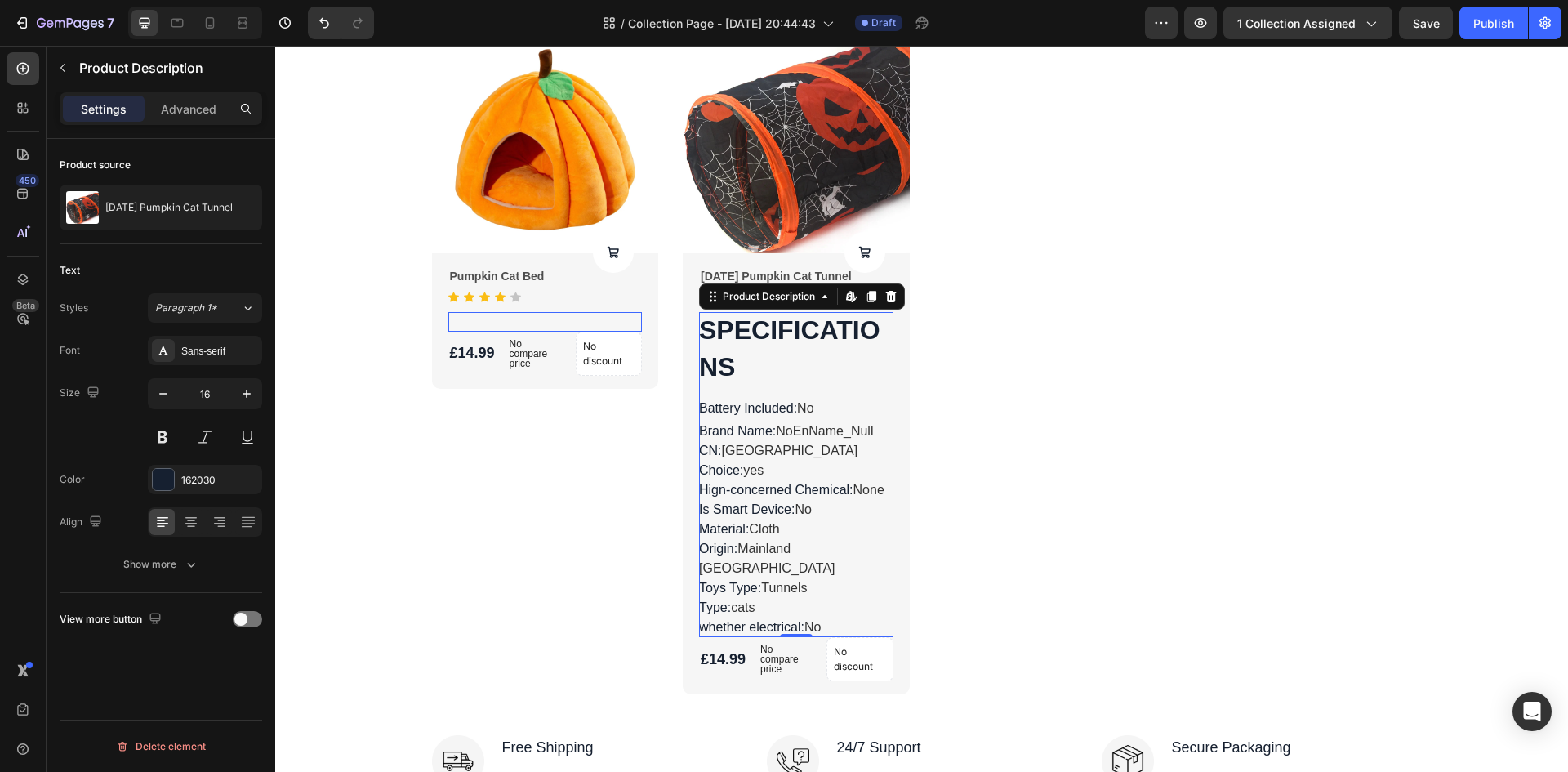
click at [827, 601] on div "SPECIFICATIONS Battery Included : No Brand Name : NoEnName_Null CN : Guangdong …" at bounding box center [796, 475] width 195 height 325
click at [813, 620] on div "Product Price" at bounding box center [792, 627] width 70 height 14
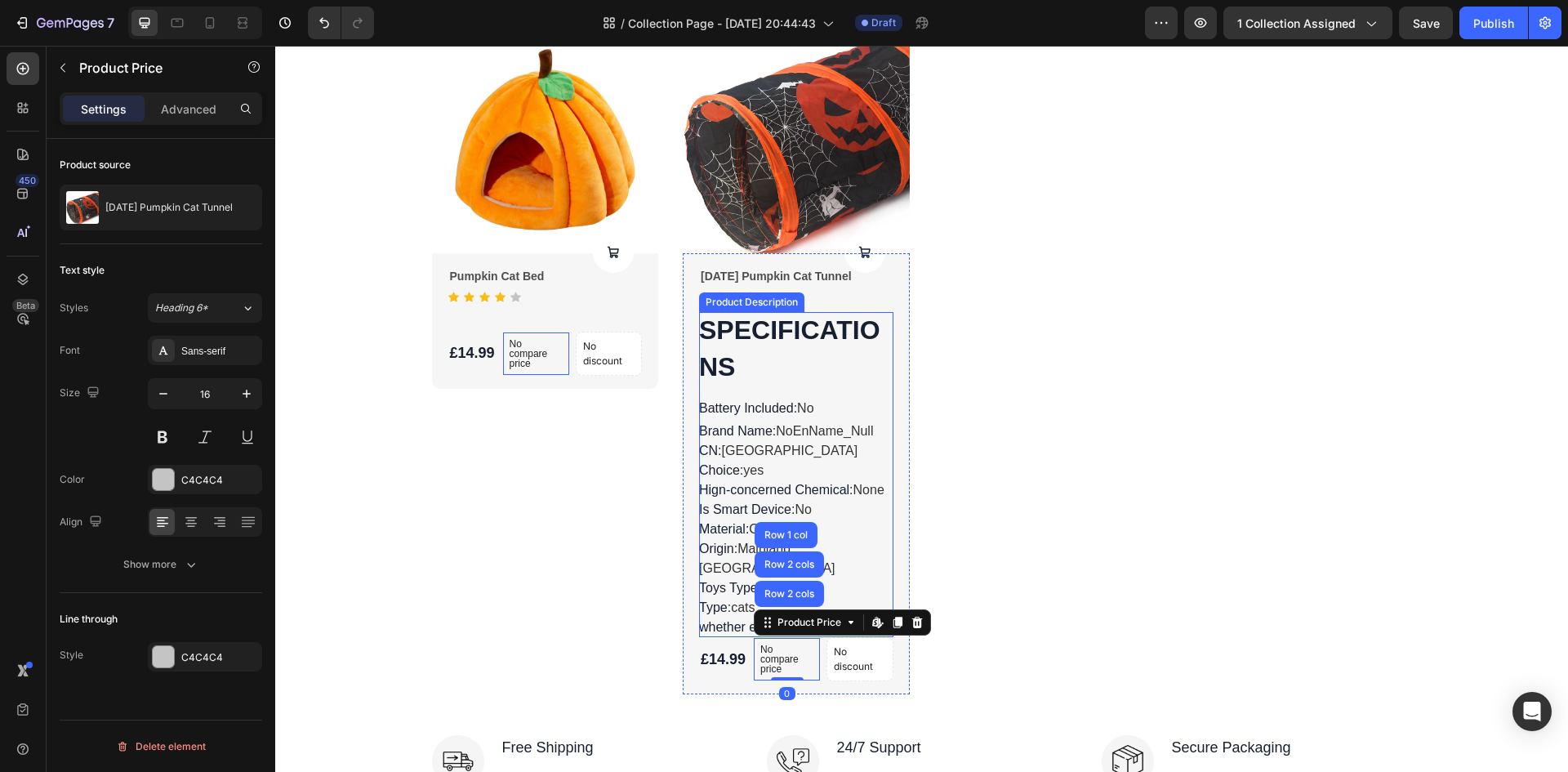
click at [815, 415] on div "SPECIFICATIONS Battery Included : No Brand Name : NoEnName_Null CN : Guangdong …" at bounding box center [796, 475] width 195 height 325
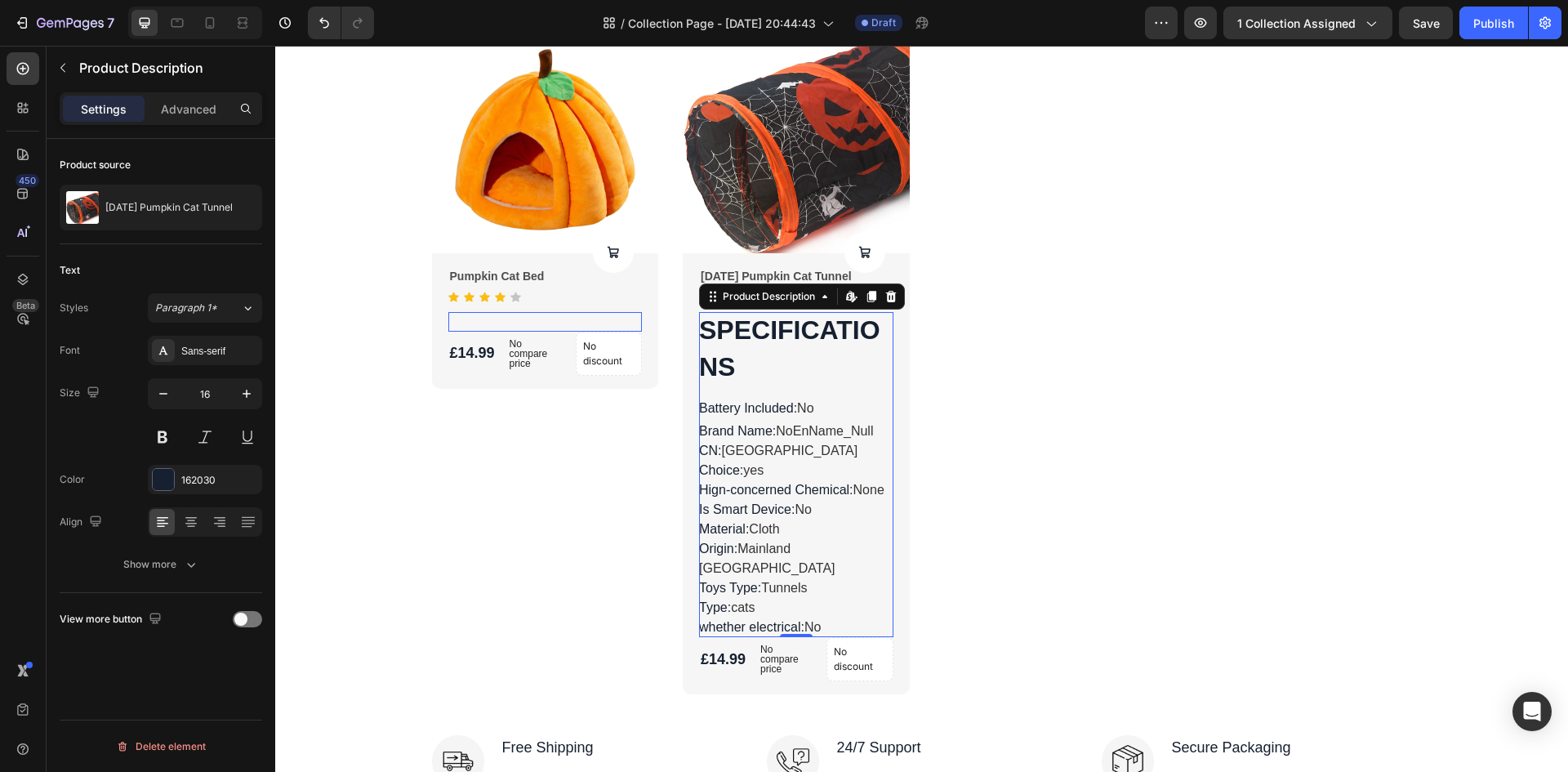
click at [777, 589] on div "SPECIFICATIONS Battery Included : No Brand Name : NoEnName_Null CN : Guangdong …" at bounding box center [796, 475] width 195 height 325
click at [785, 370] on div "SPECIFICATIONS Battery Included : No Brand Name : NoEnName_Null CN : Guangdong …" at bounding box center [796, 475] width 195 height 325
click at [774, 299] on div "Product Description" at bounding box center [768, 296] width 99 height 14
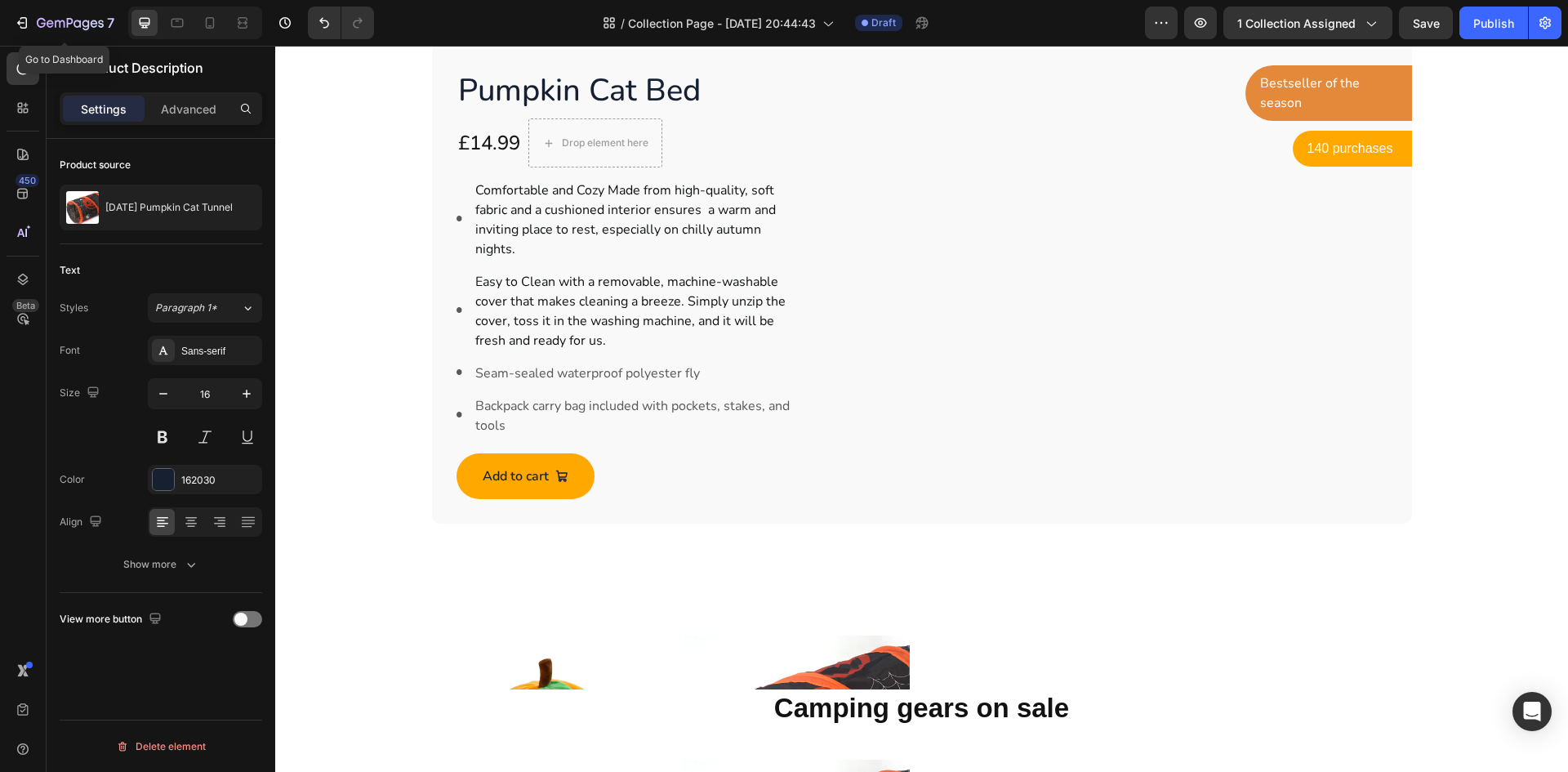
scroll to position [1978, 0]
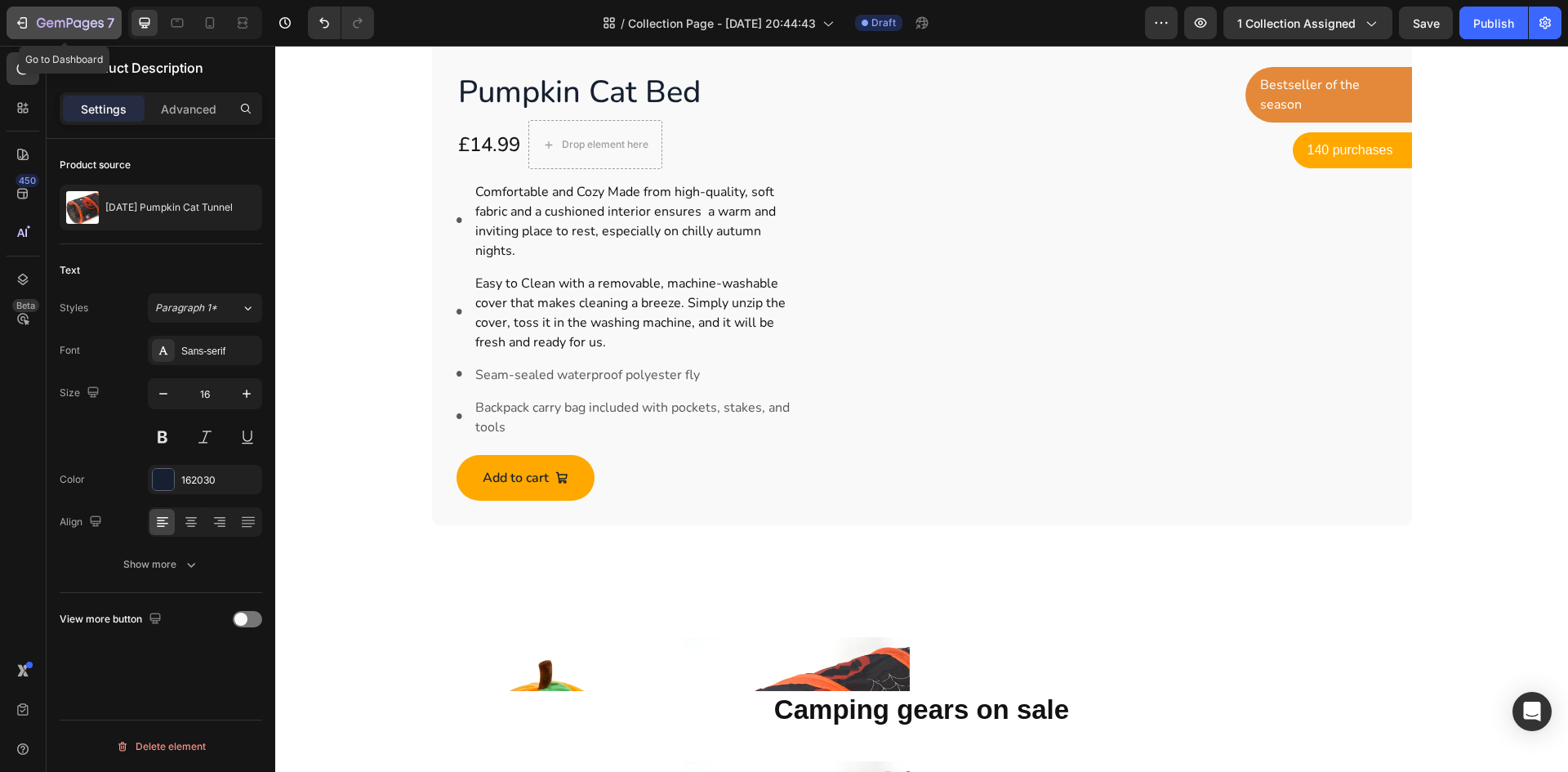
click at [23, 18] on icon "button" at bounding box center [22, 22] width 16 height 16
